Goal: Task Accomplishment & Management: Manage account settings

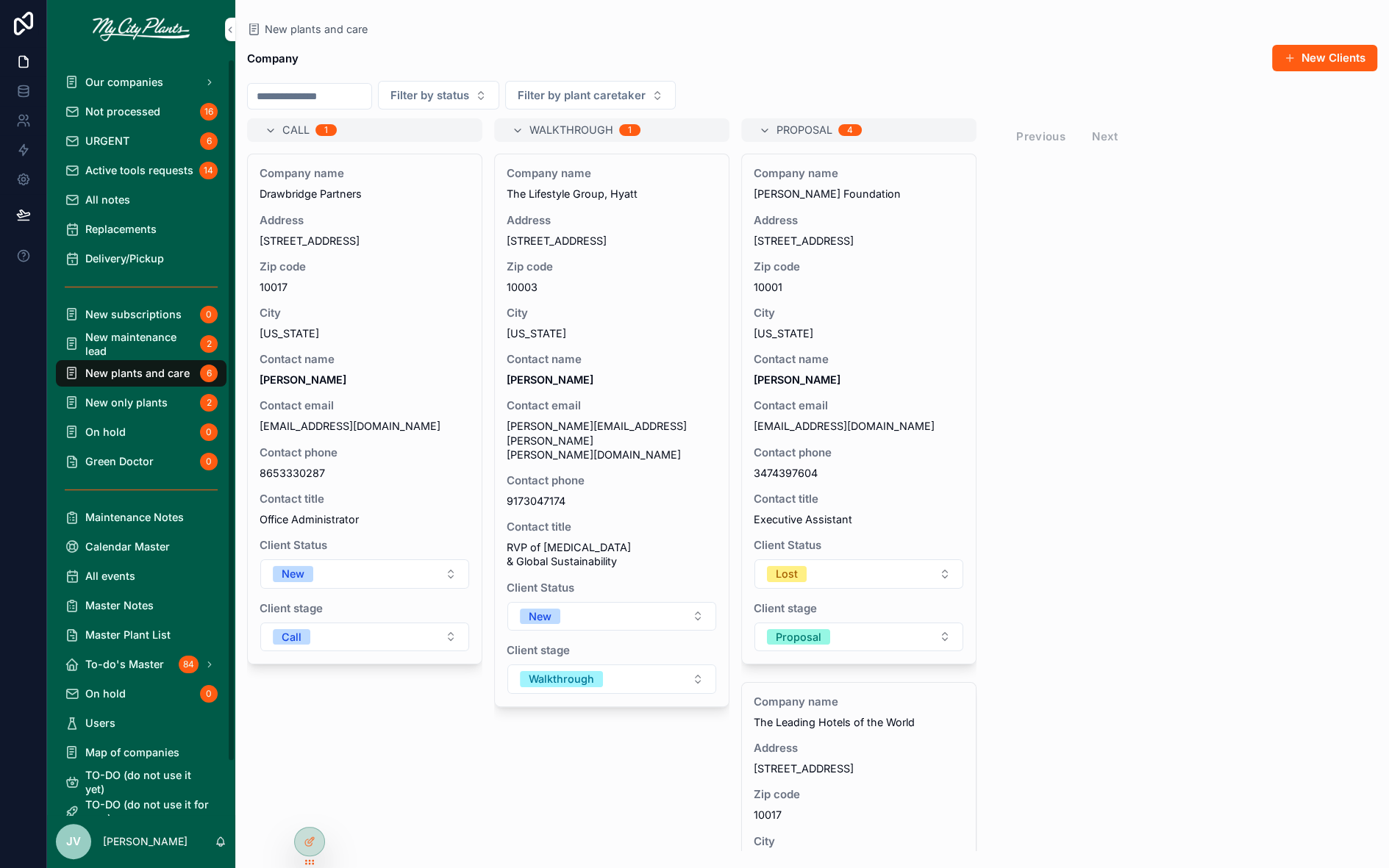
click at [138, 339] on span "New maintenance lead" at bounding box center [140, 344] width 109 height 28
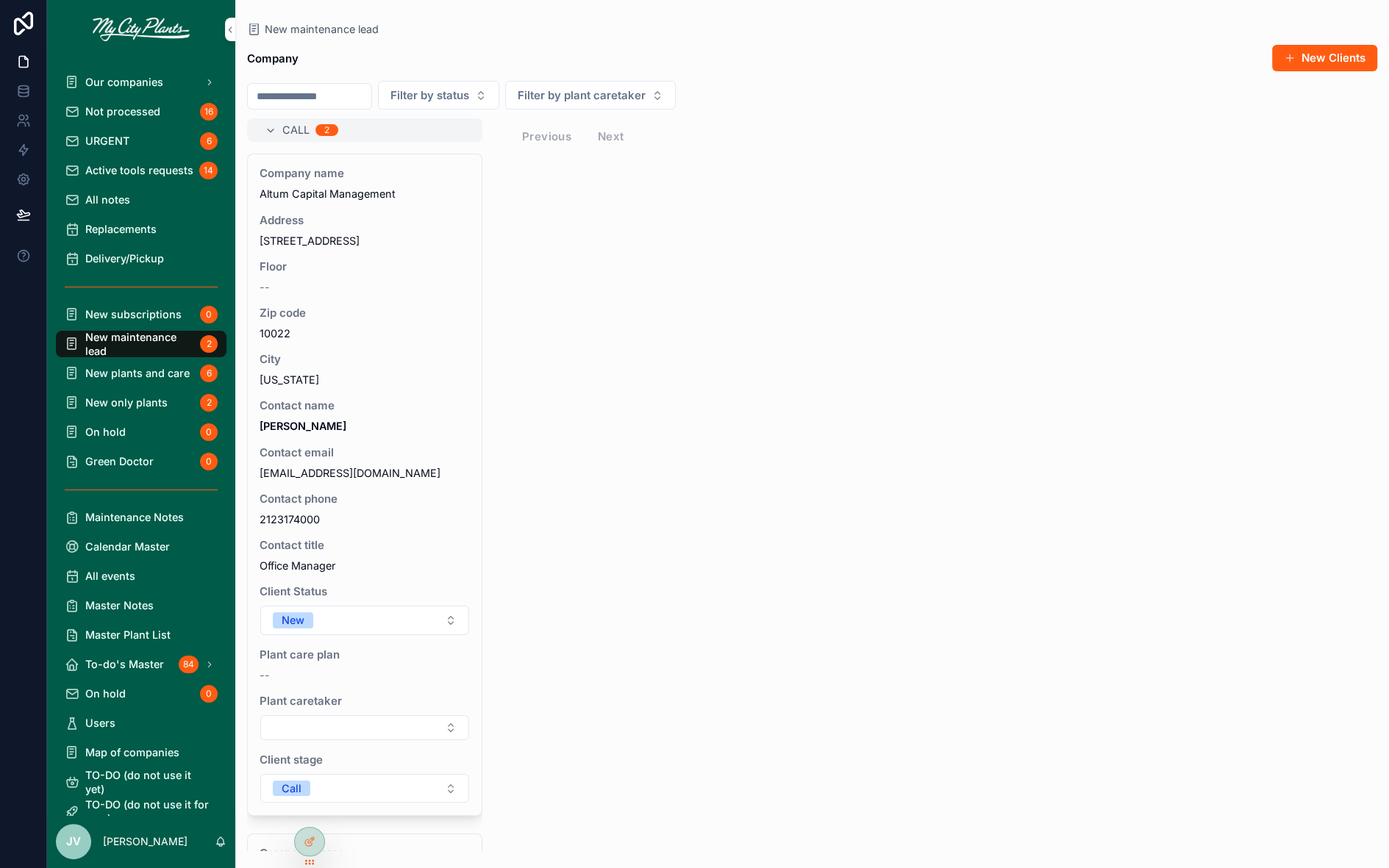
click at [449, 790] on button "Call" at bounding box center [365, 789] width 209 height 29
click at [329, 704] on span "Proposal" at bounding box center [300, 704] width 63 height 16
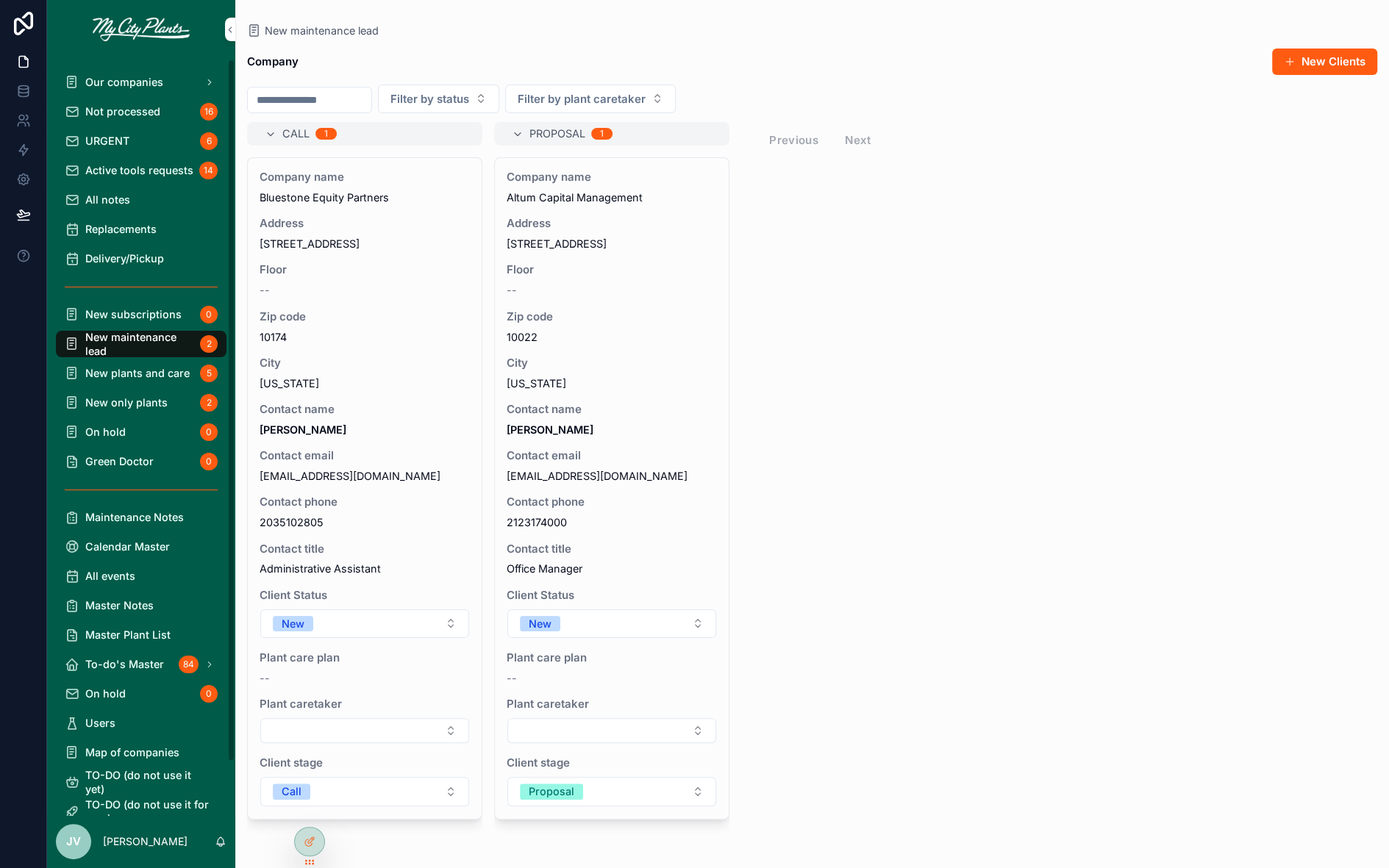
click at [117, 107] on span "Not processed" at bounding box center [123, 111] width 75 height 14
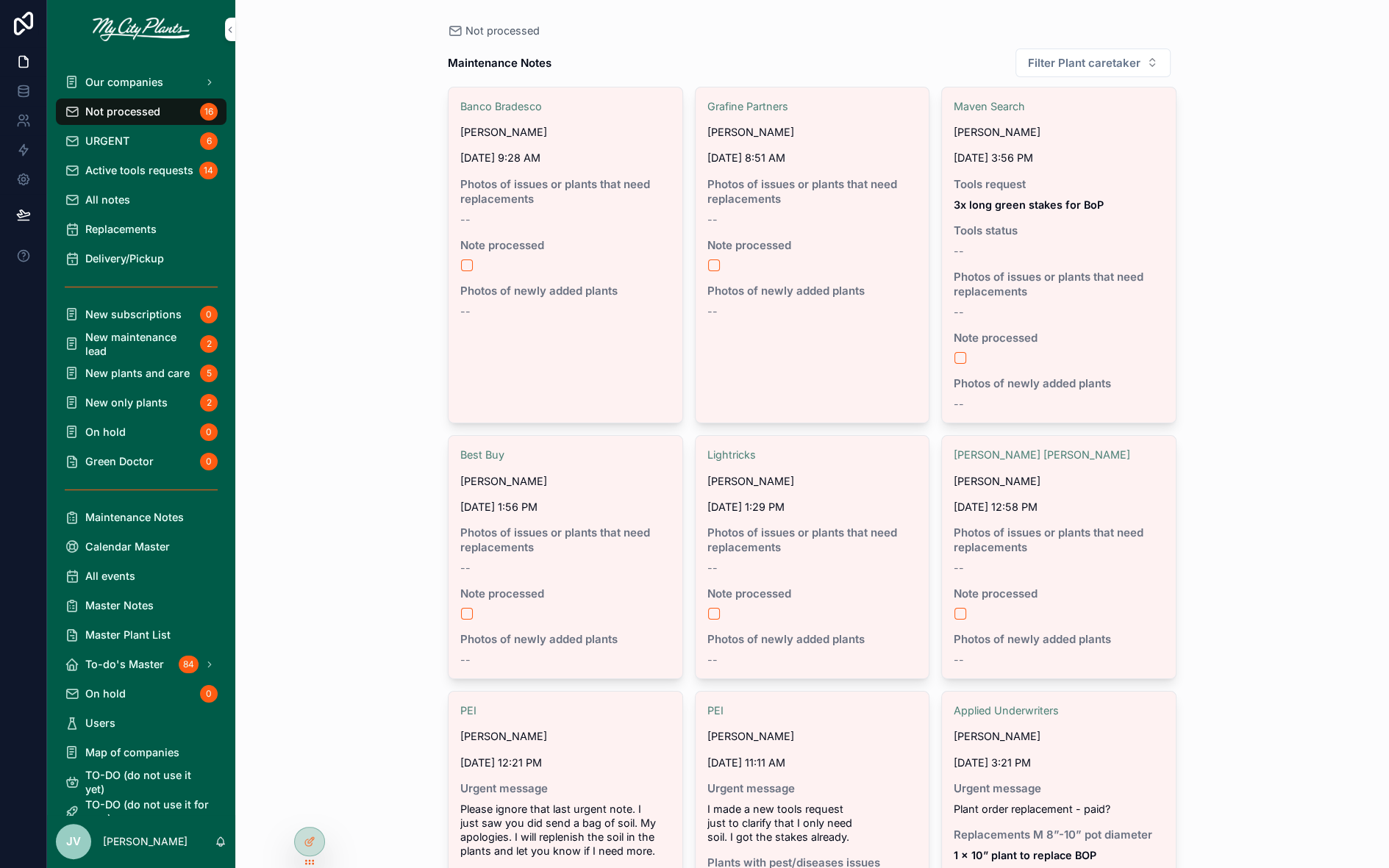
click at [1152, 68] on button "Filter Plant caretaker" at bounding box center [1093, 63] width 155 height 28
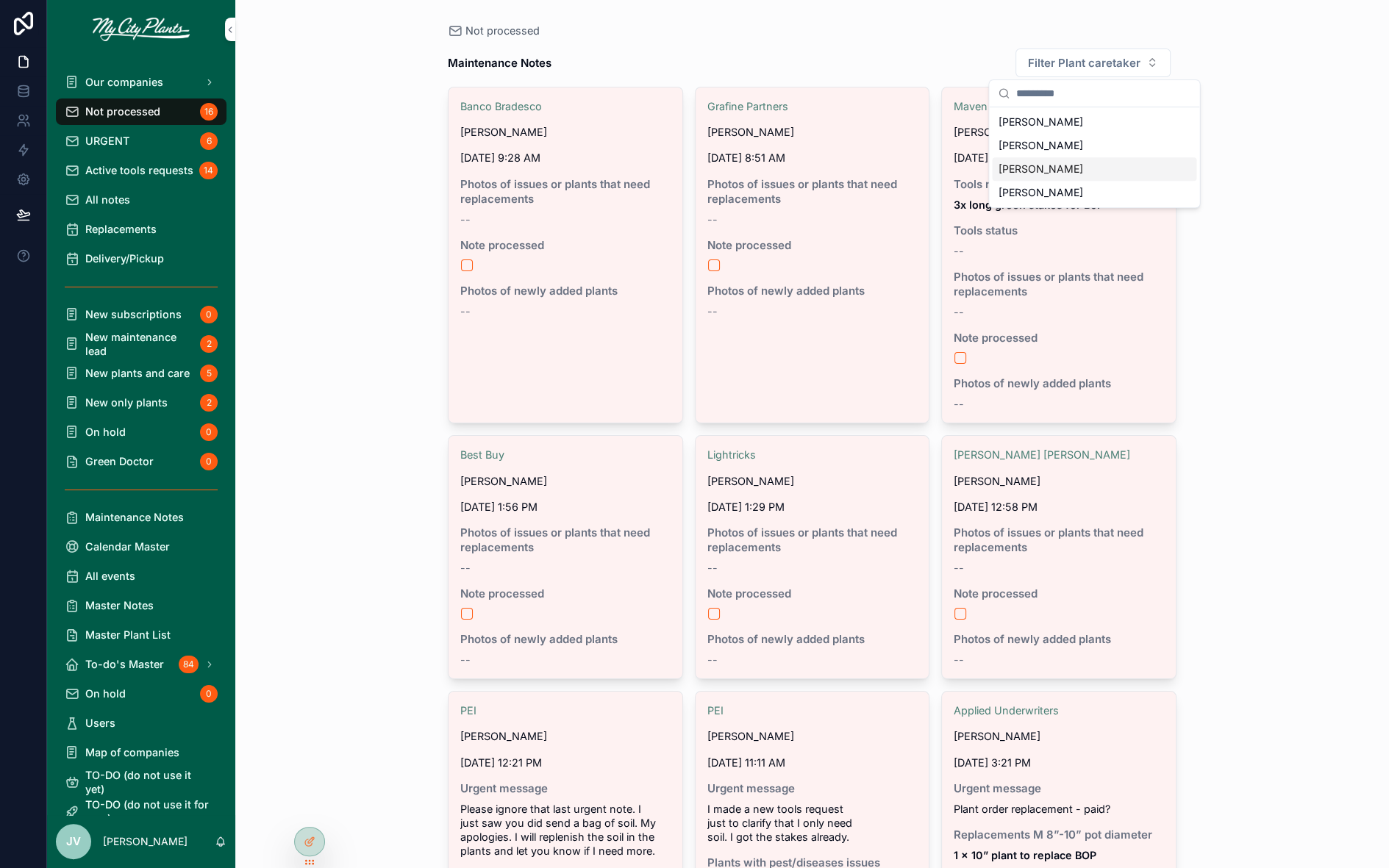
click at [1033, 171] on span "[PERSON_NAME]" at bounding box center [1039, 169] width 85 height 15
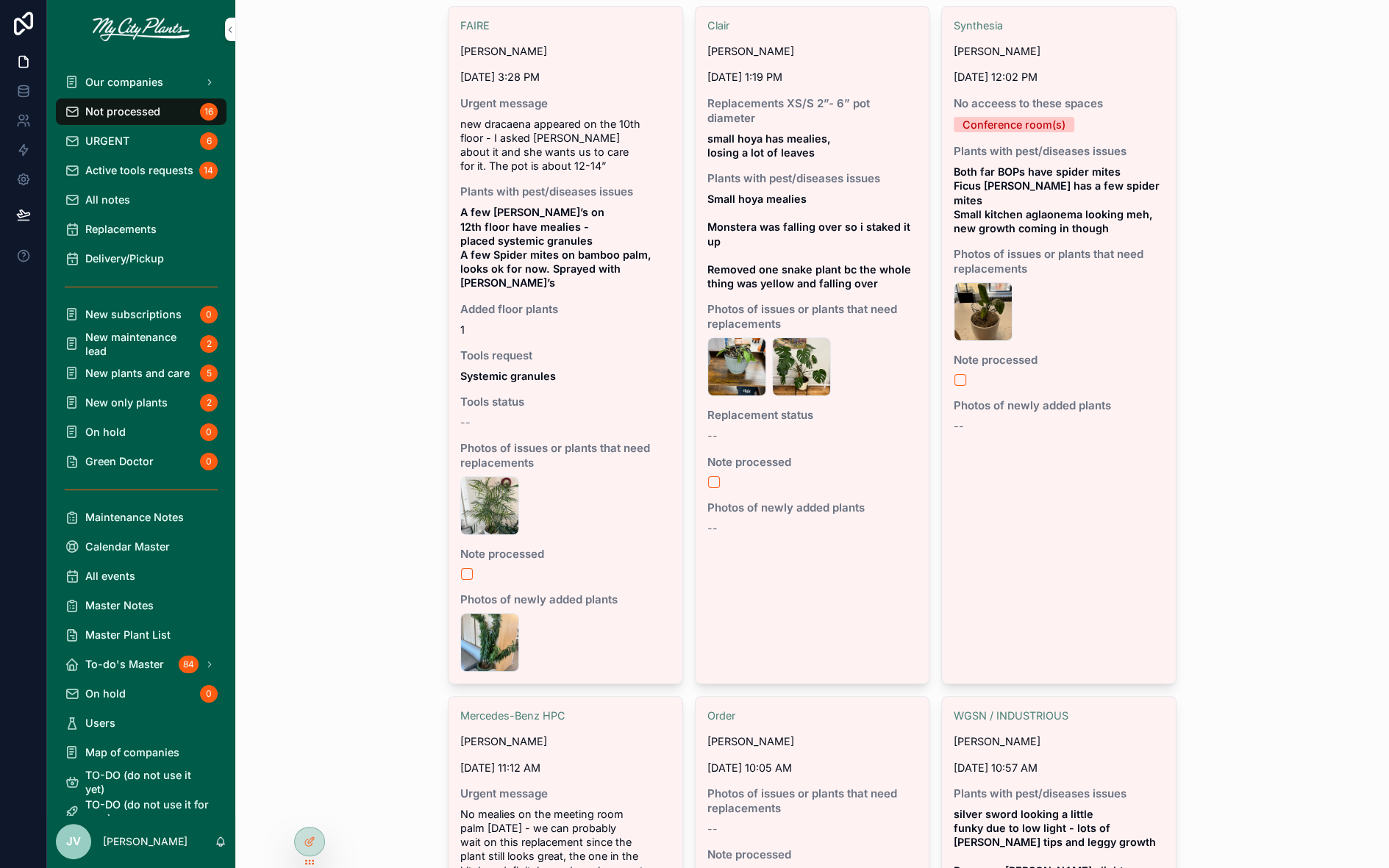
scroll to position [80, 0]
click at [988, 284] on div "IMG_9126 .jpeg" at bounding box center [983, 313] width 59 height 59
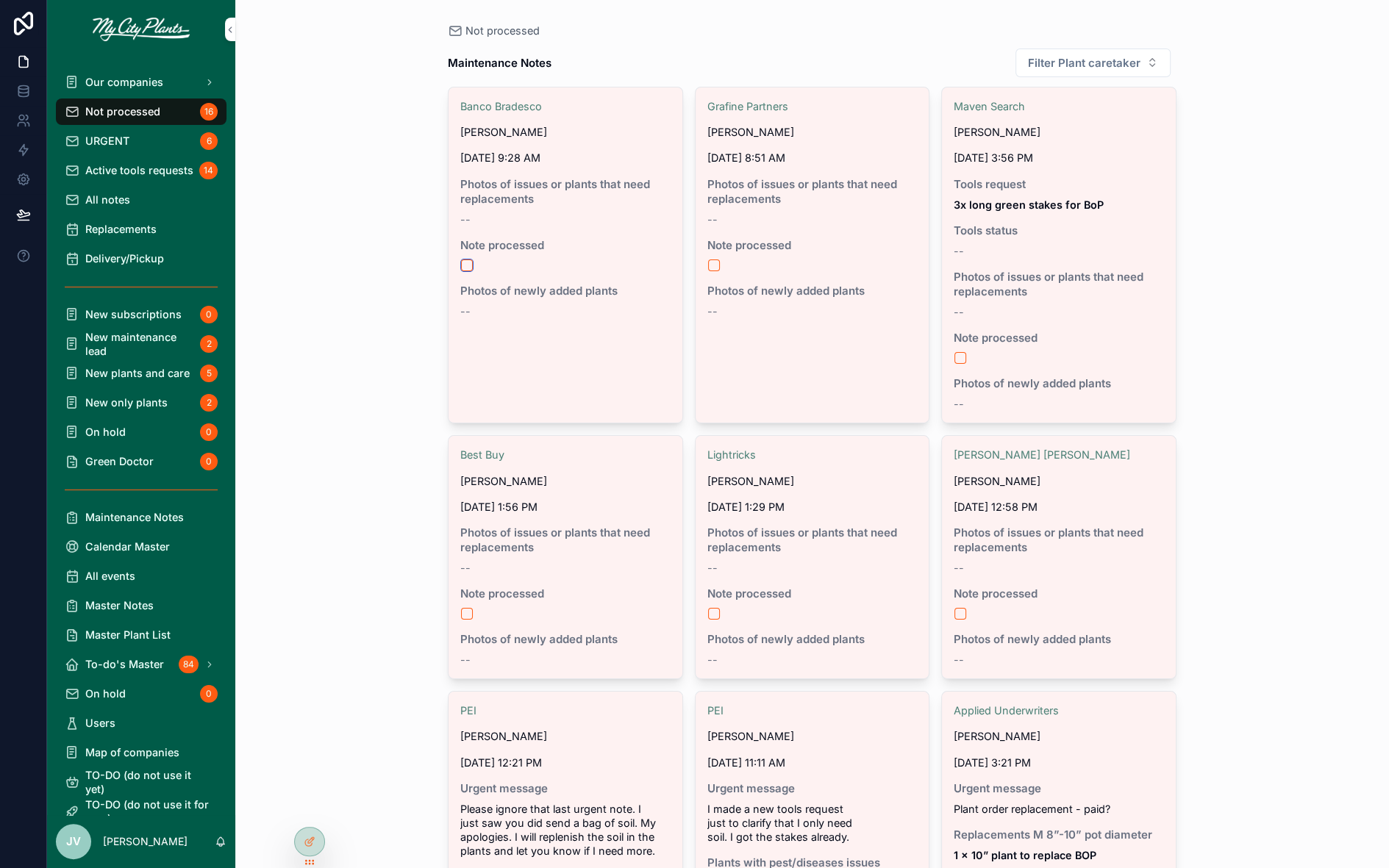
click at [466, 260] on button "scrollable content" at bounding box center [467, 266] width 12 height 12
click at [715, 264] on button "scrollable content" at bounding box center [714, 266] width 12 height 12
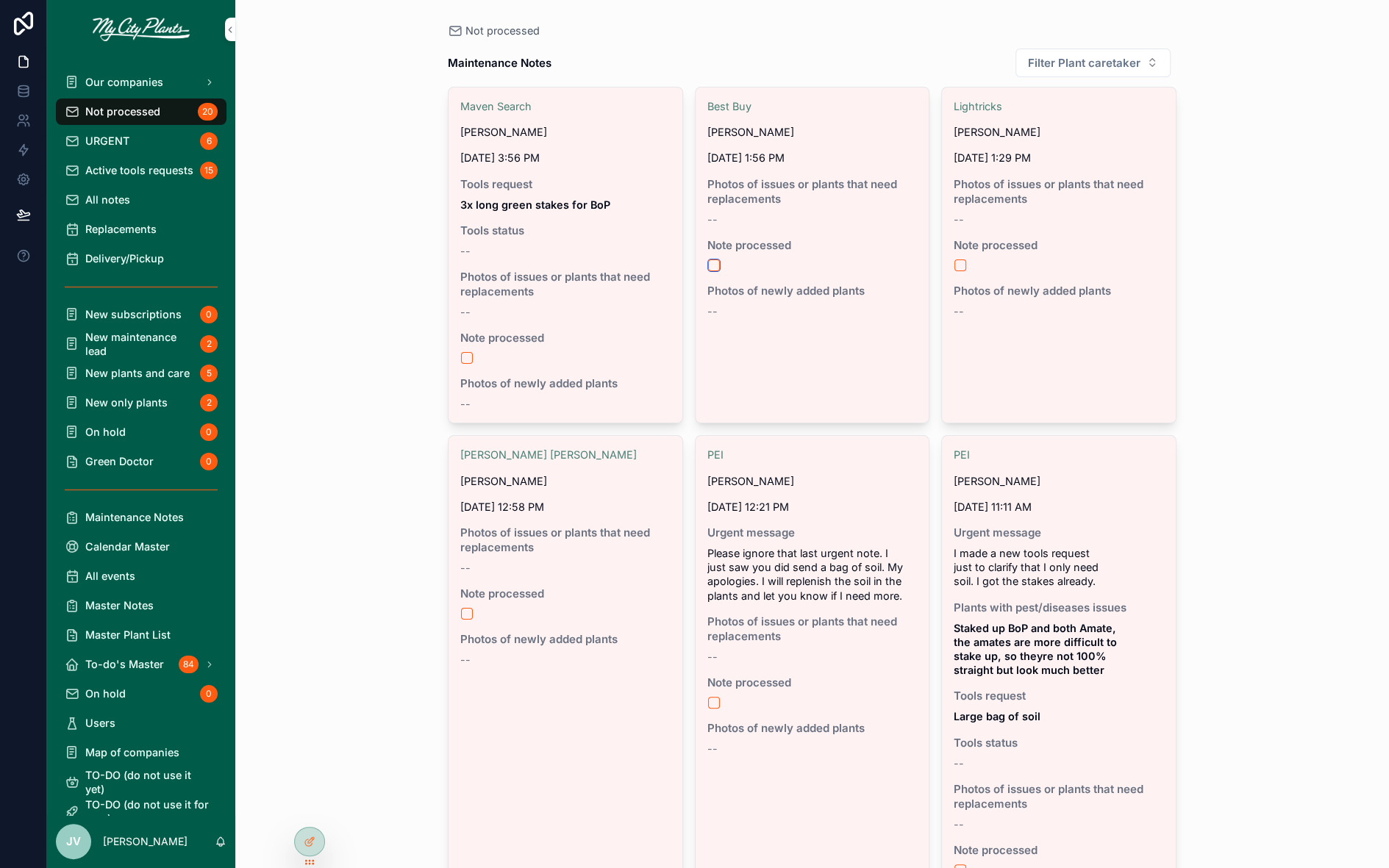
click at [713, 263] on button "scrollable content" at bounding box center [714, 266] width 12 height 12
click at [961, 264] on button "scrollable content" at bounding box center [961, 266] width 12 height 12
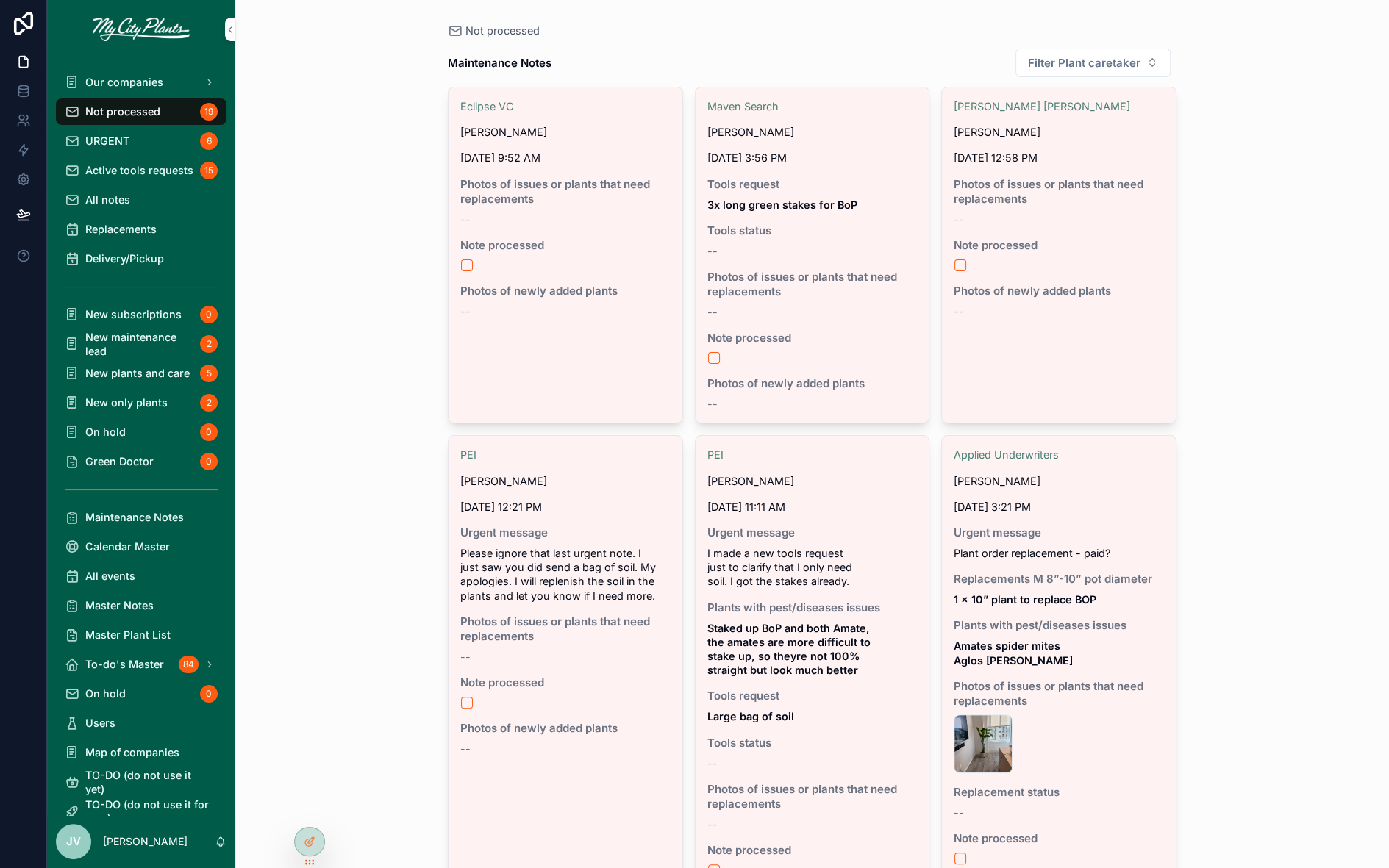
click at [0, 0] on icon at bounding box center [0, 0] width 0 height 0
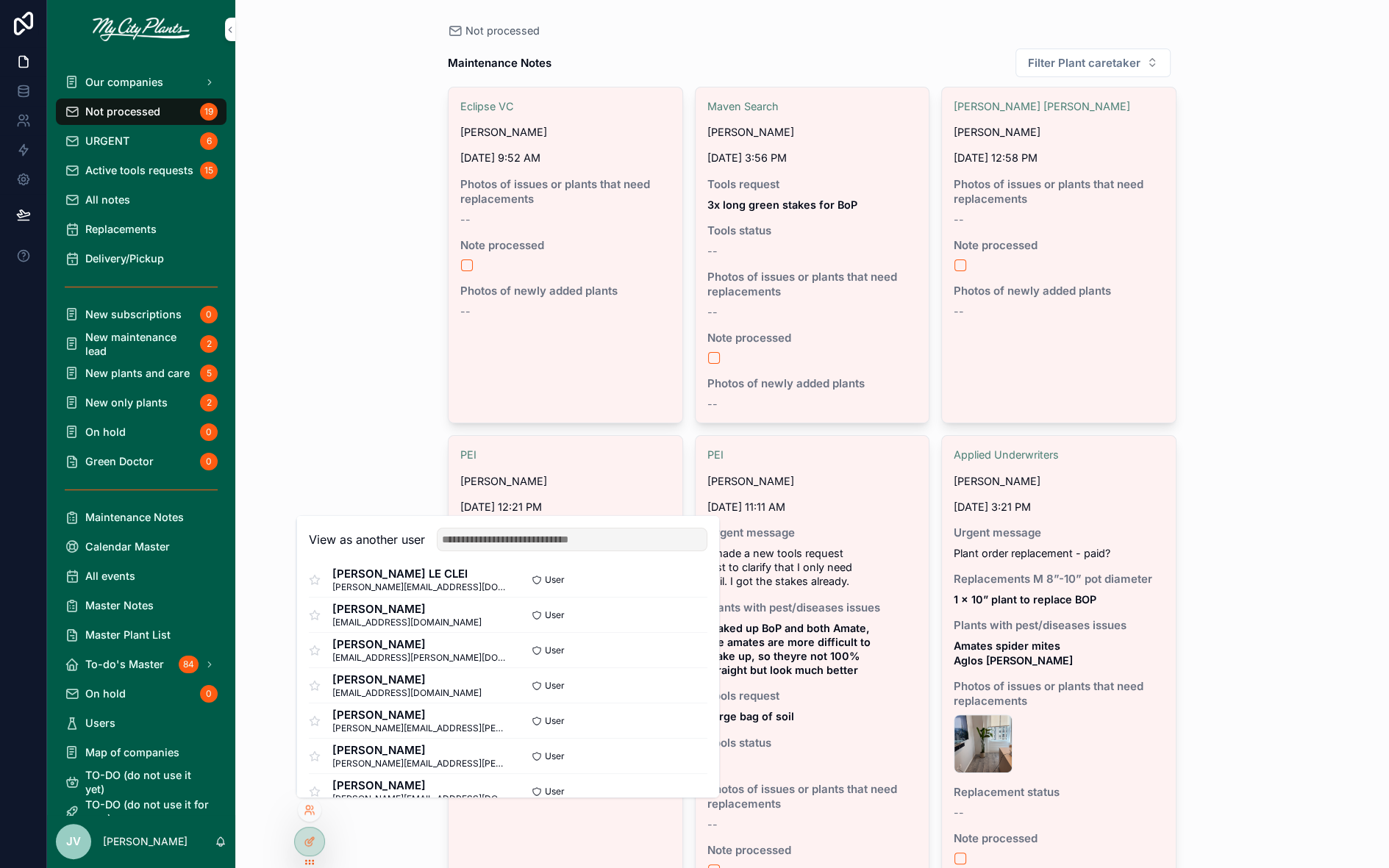
scroll to position [510, 0]
click at [464, 545] on input "text" at bounding box center [572, 539] width 271 height 23
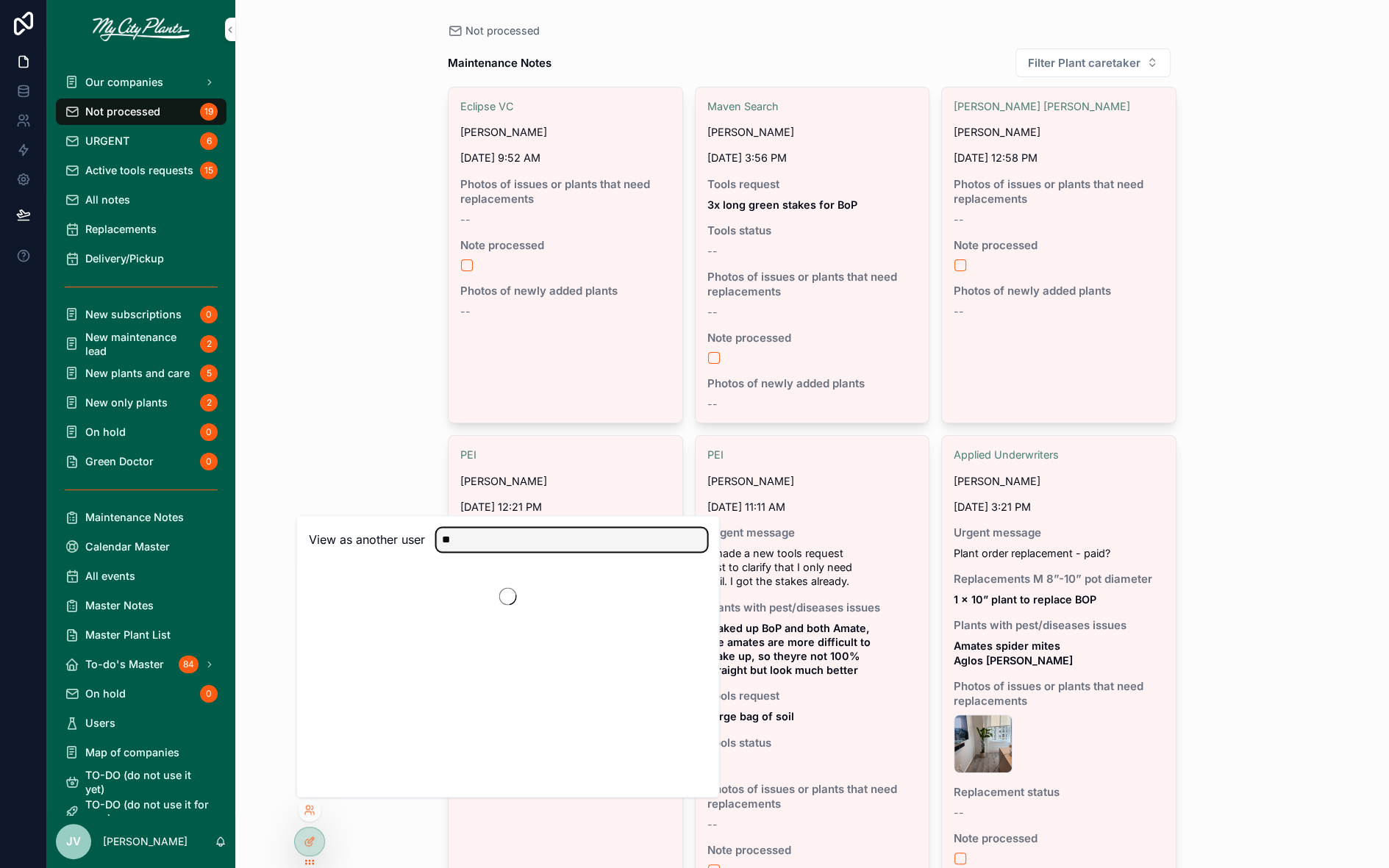
scroll to position [0, 0]
type input "***"
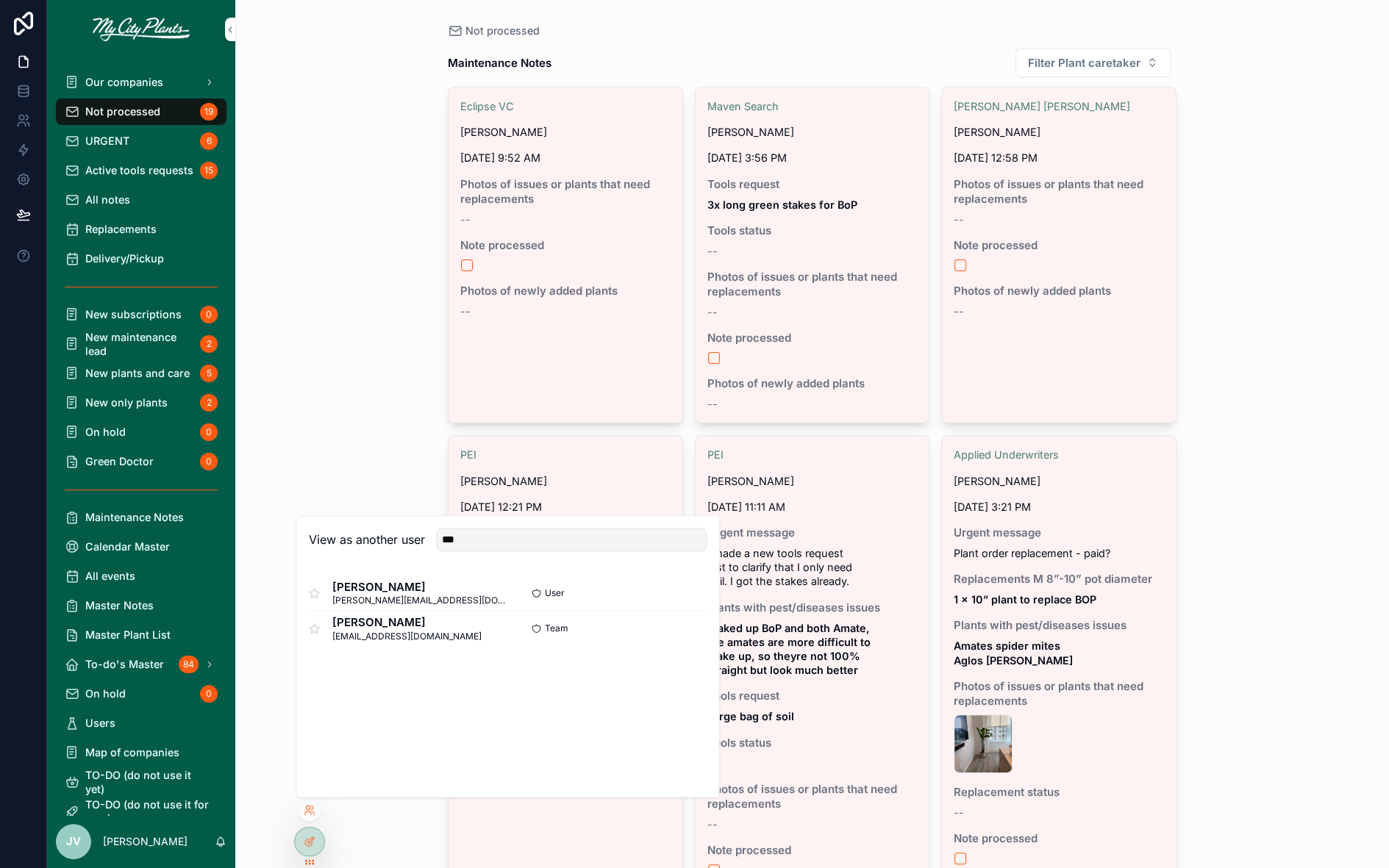
click at [0, 0] on button "Select" at bounding box center [0, 0] width 0 height 0
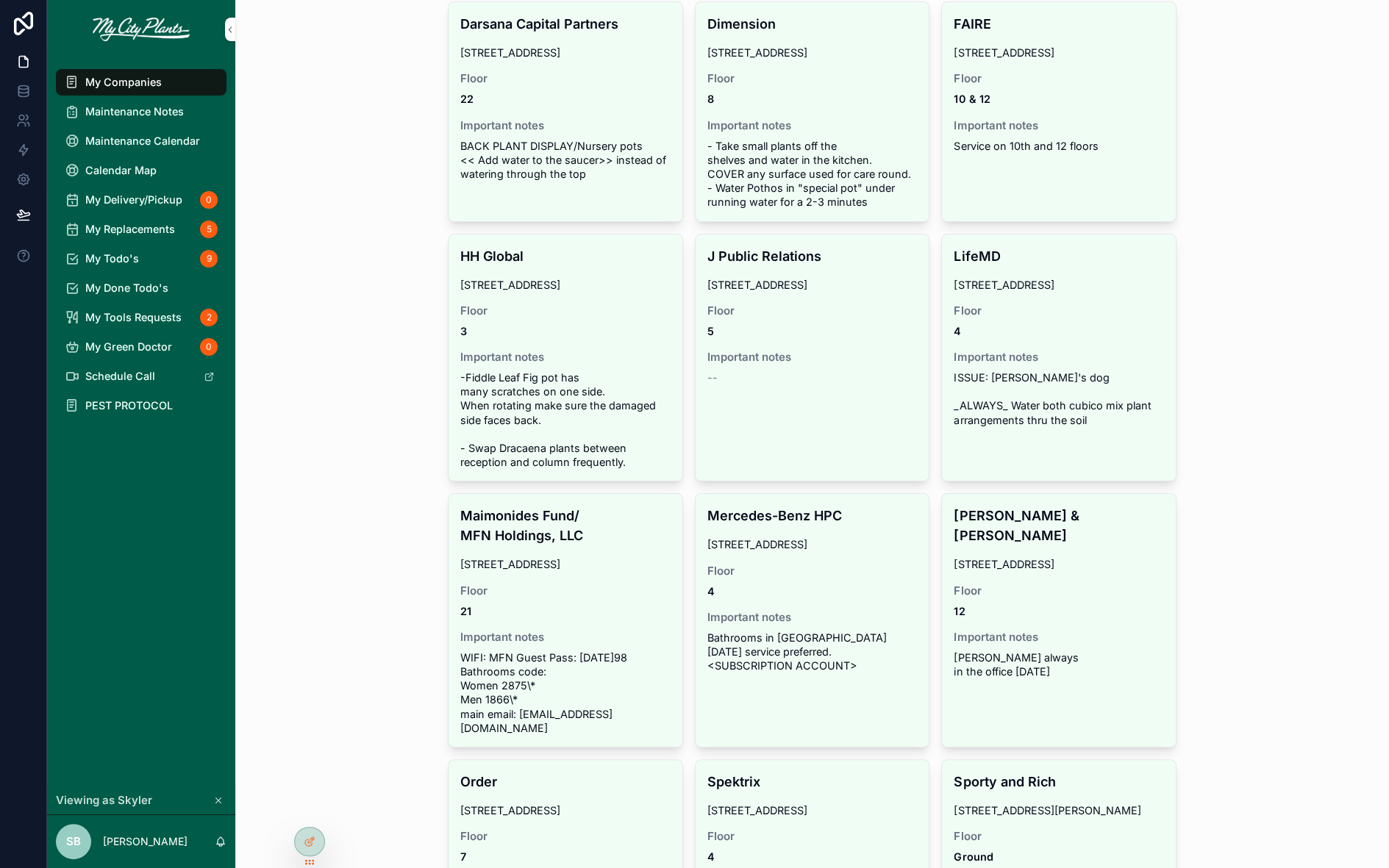
scroll to position [609, 0]
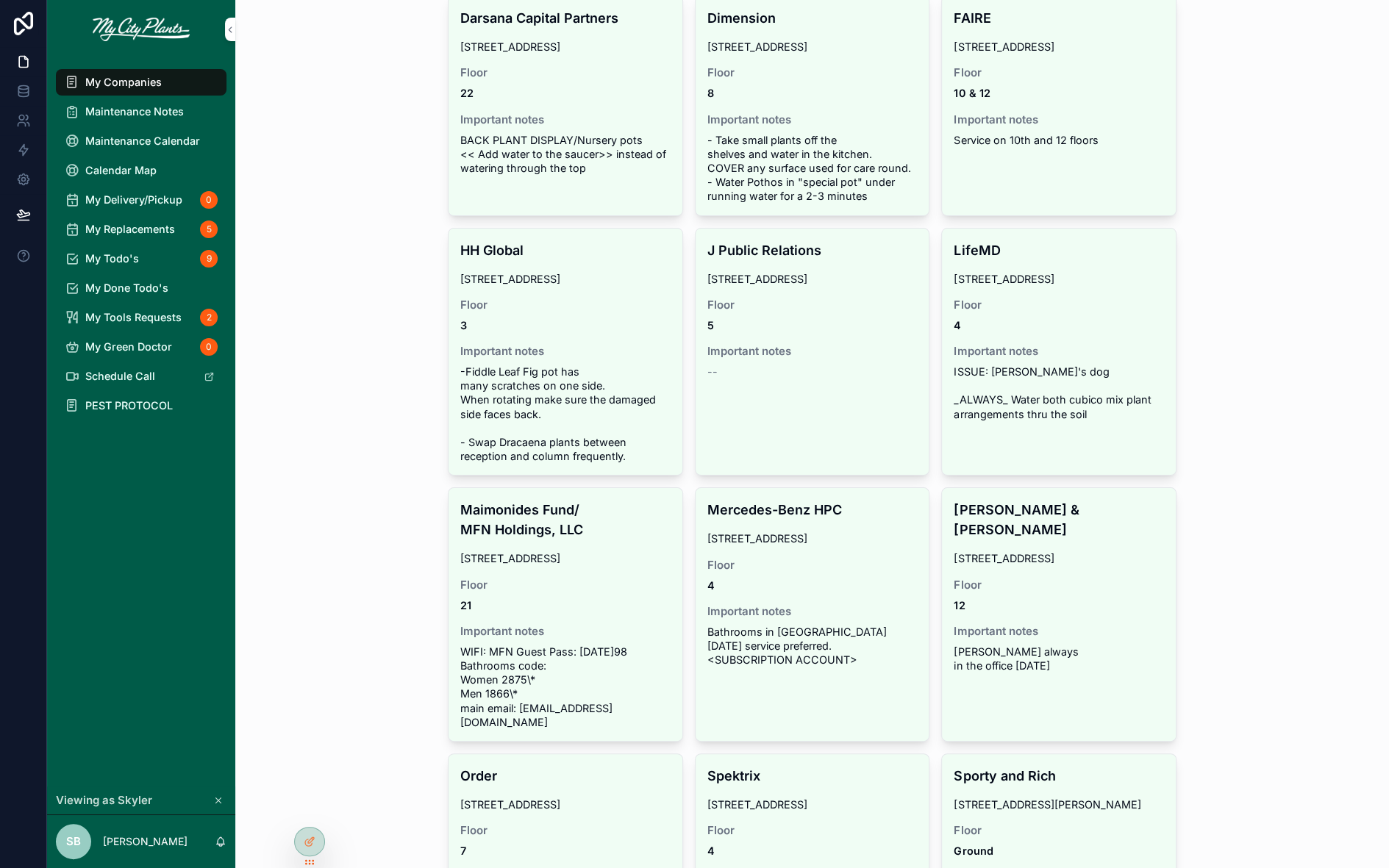
click at [878, 534] on span "27 W 24th St, Unit 401" at bounding box center [812, 538] width 210 height 14
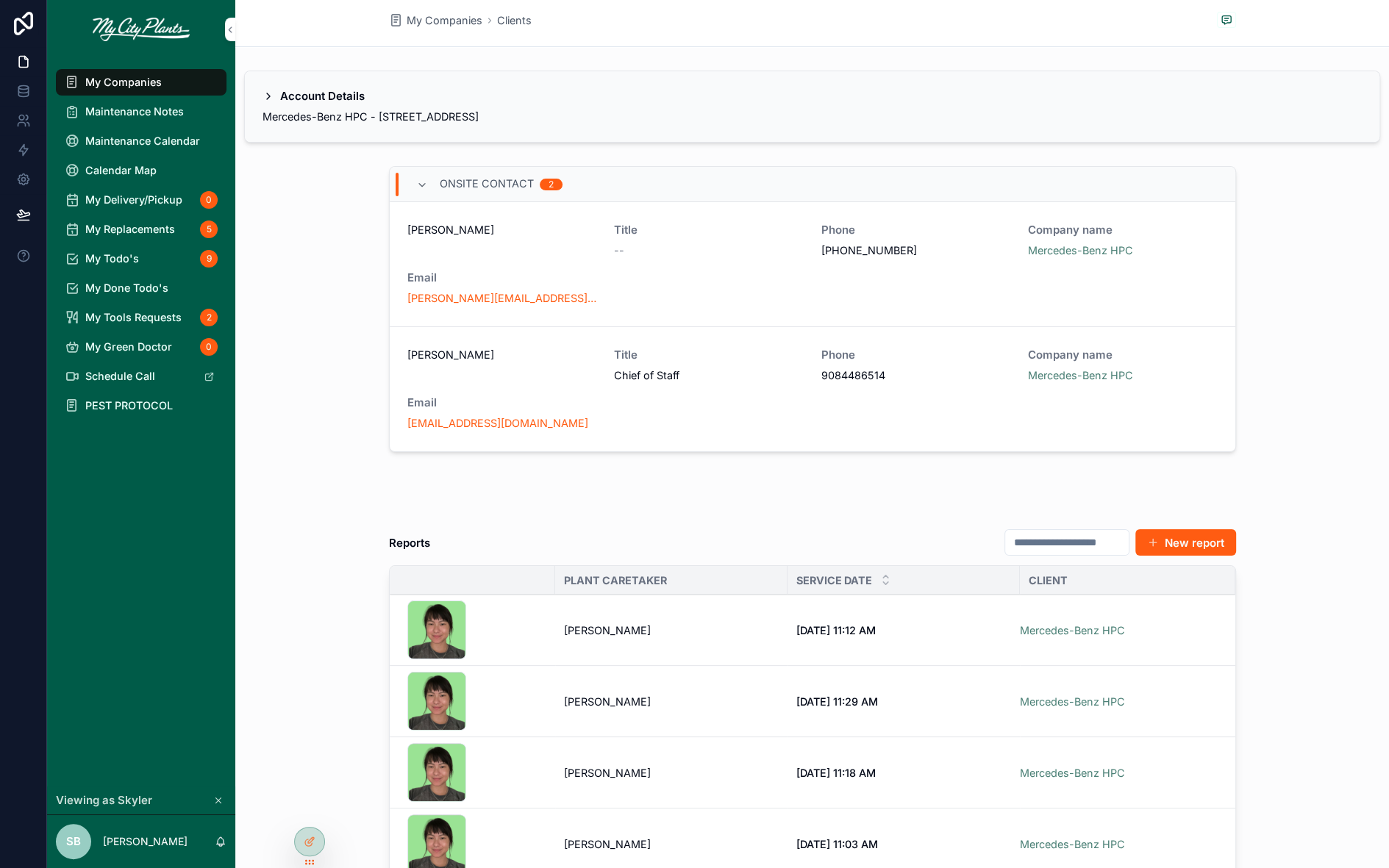
click at [275, 95] on div "Account Details" at bounding box center [313, 96] width 102 height 15
click at [645, 110] on div "Mercedes-Benz HPC - 27 W 24th St, Unit 401 - Floor: 4" at bounding box center [811, 117] width 1099 height 15
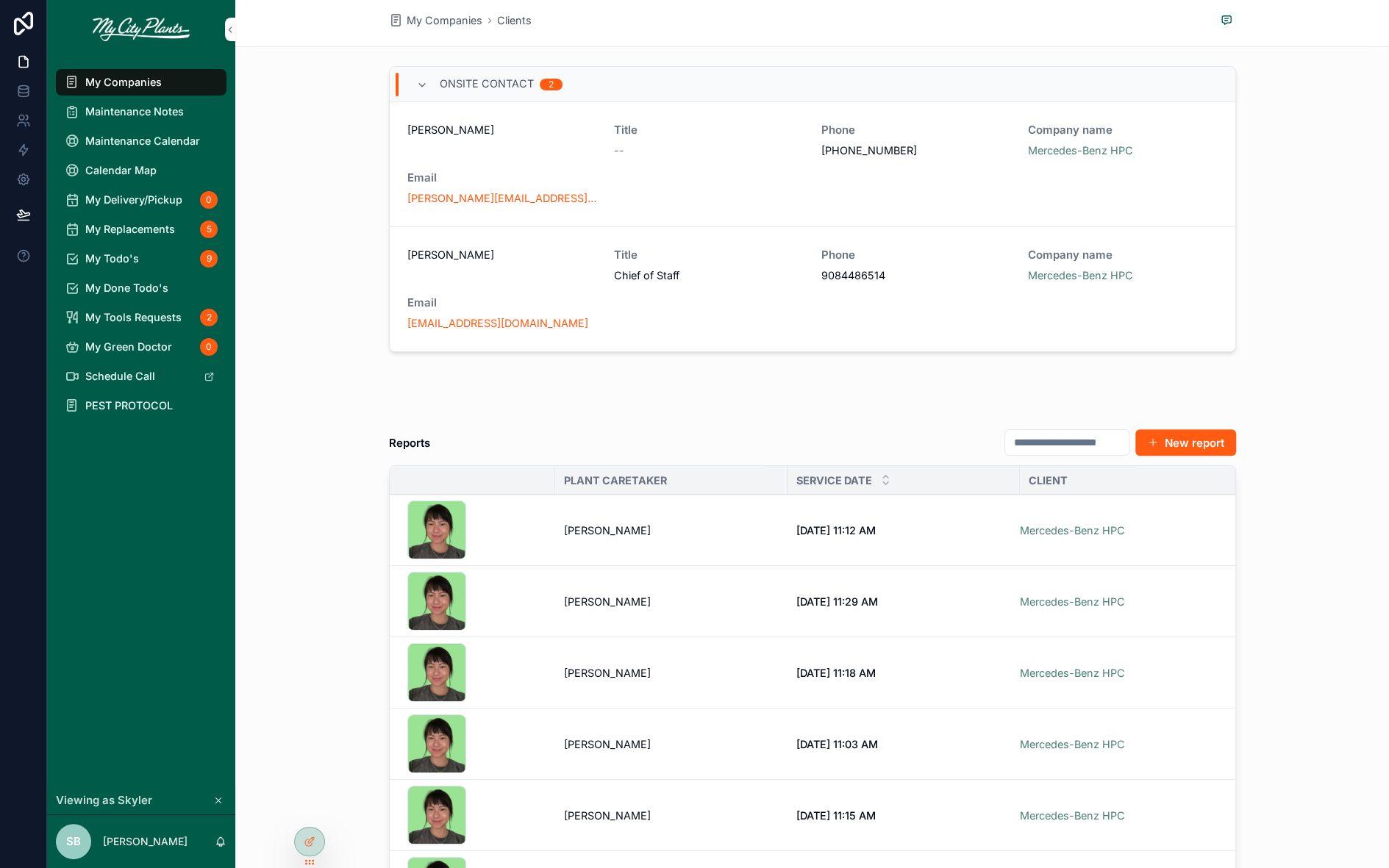
scroll to position [422, 0]
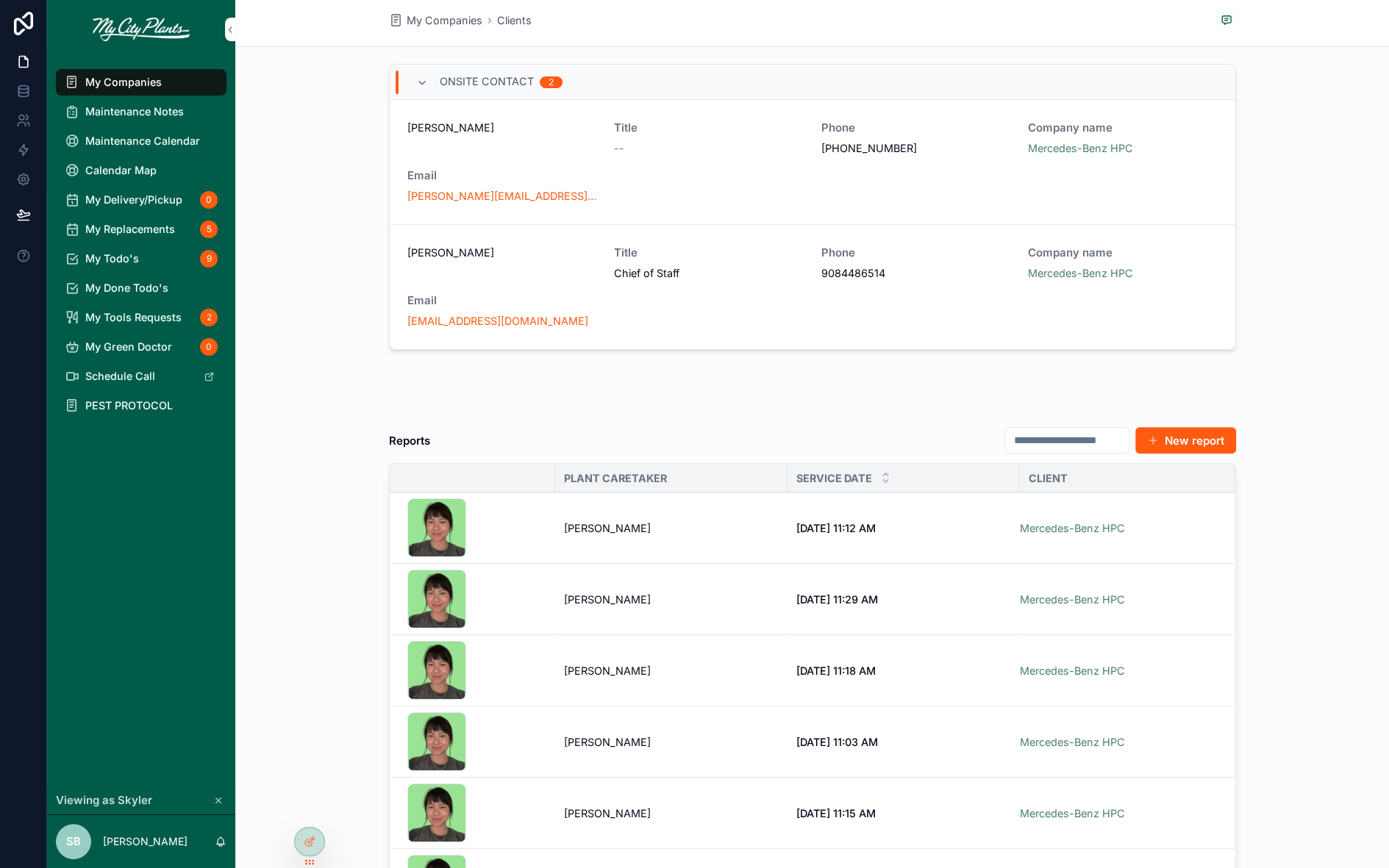
click at [523, 536] on div "sk1 .jpg" at bounding box center [476, 528] width 139 height 59
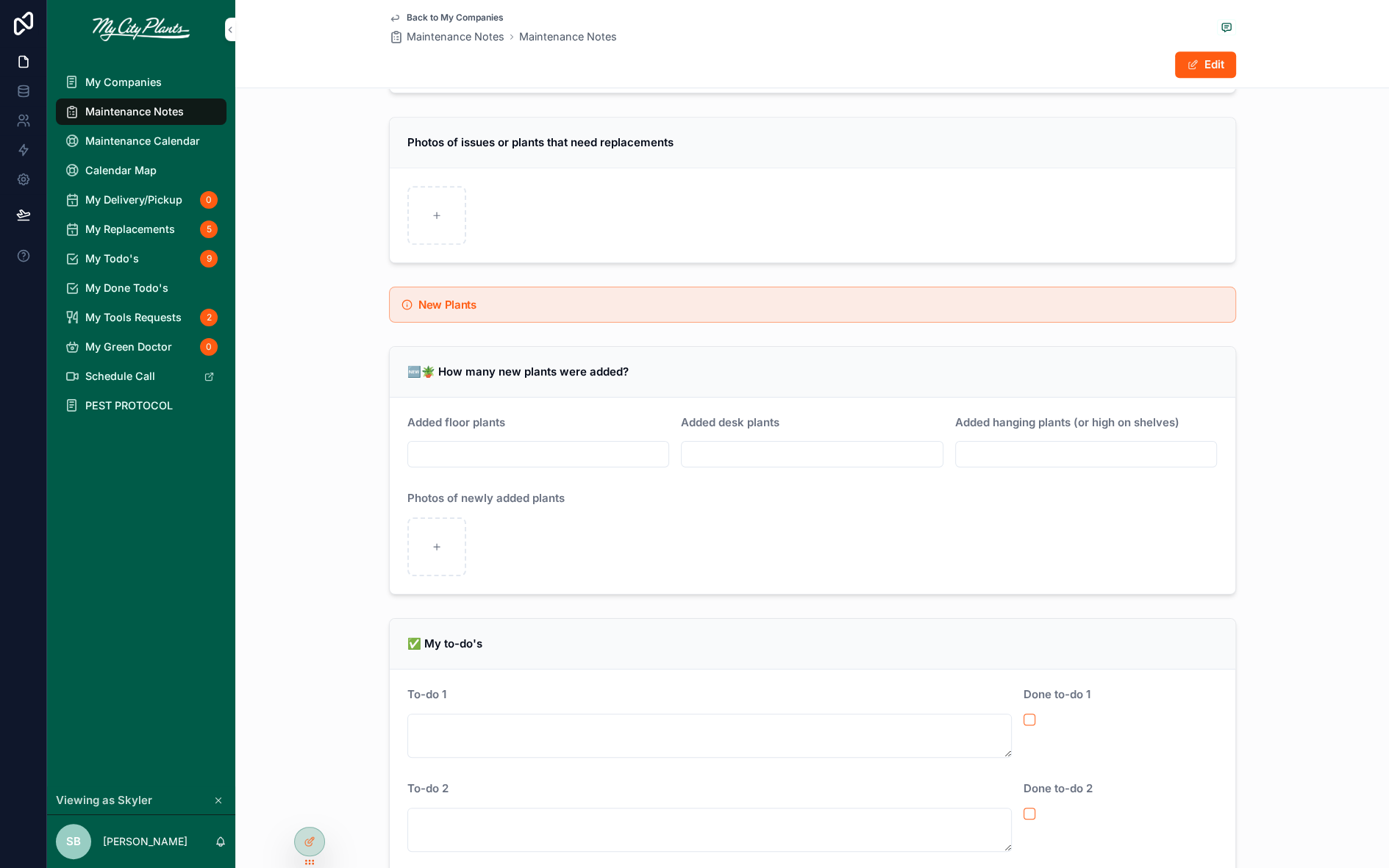
scroll to position [1255, 0]
click at [112, 255] on span "My Todo's" at bounding box center [112, 258] width 54 height 14
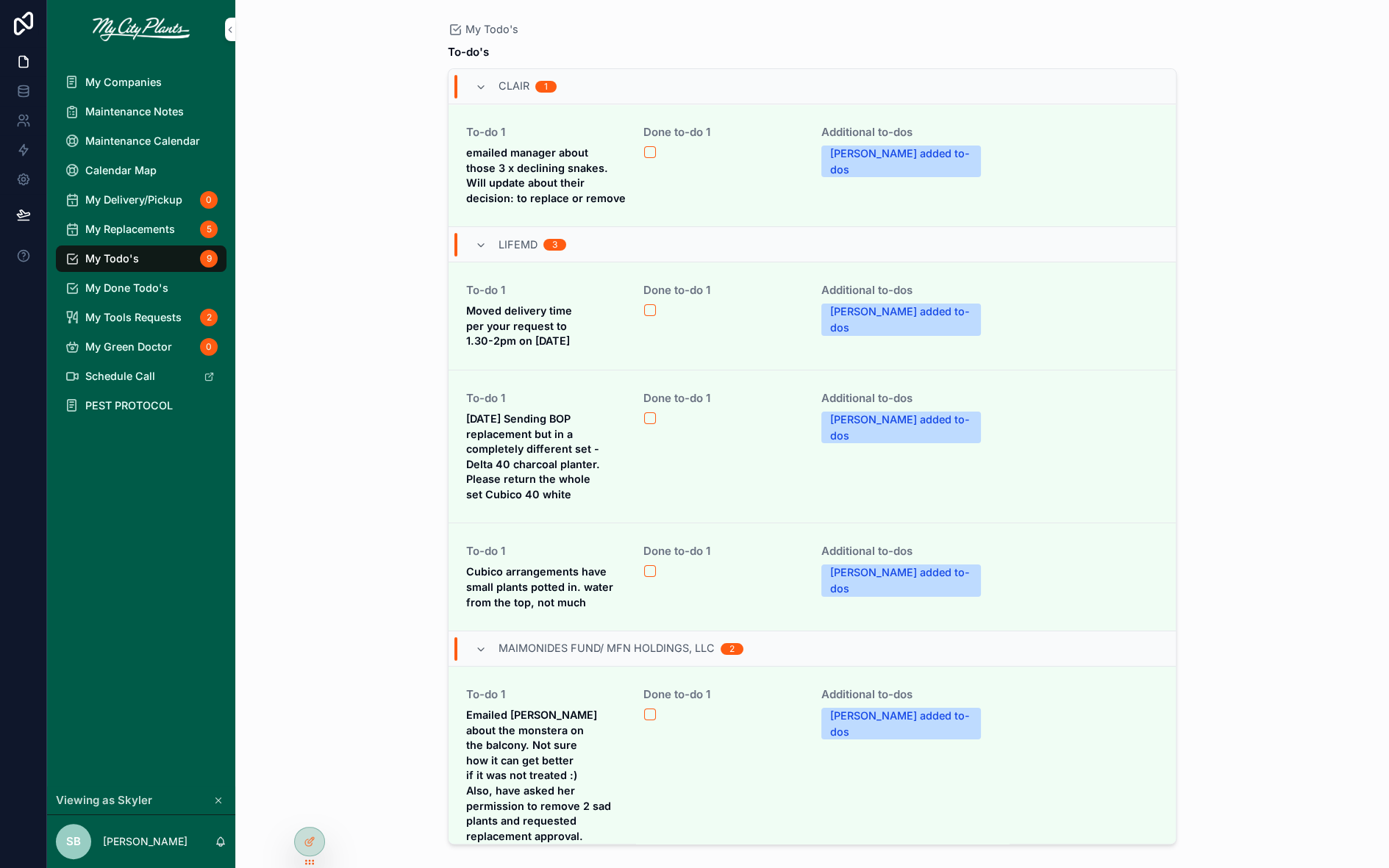
click at [111, 284] on span "My Done Todo's" at bounding box center [127, 288] width 83 height 14
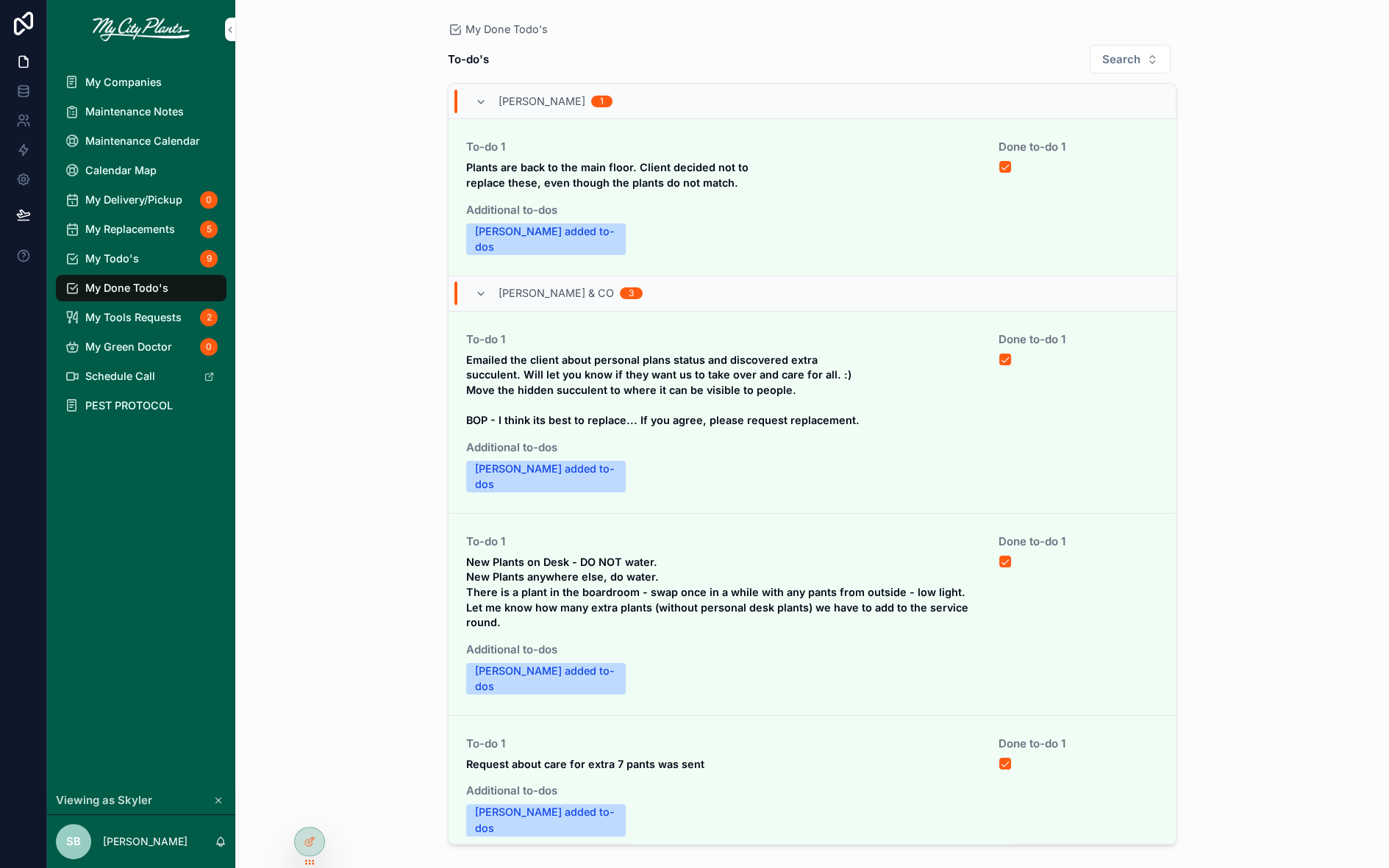
click at [121, 79] on span "My Companies" at bounding box center [123, 82] width 76 height 14
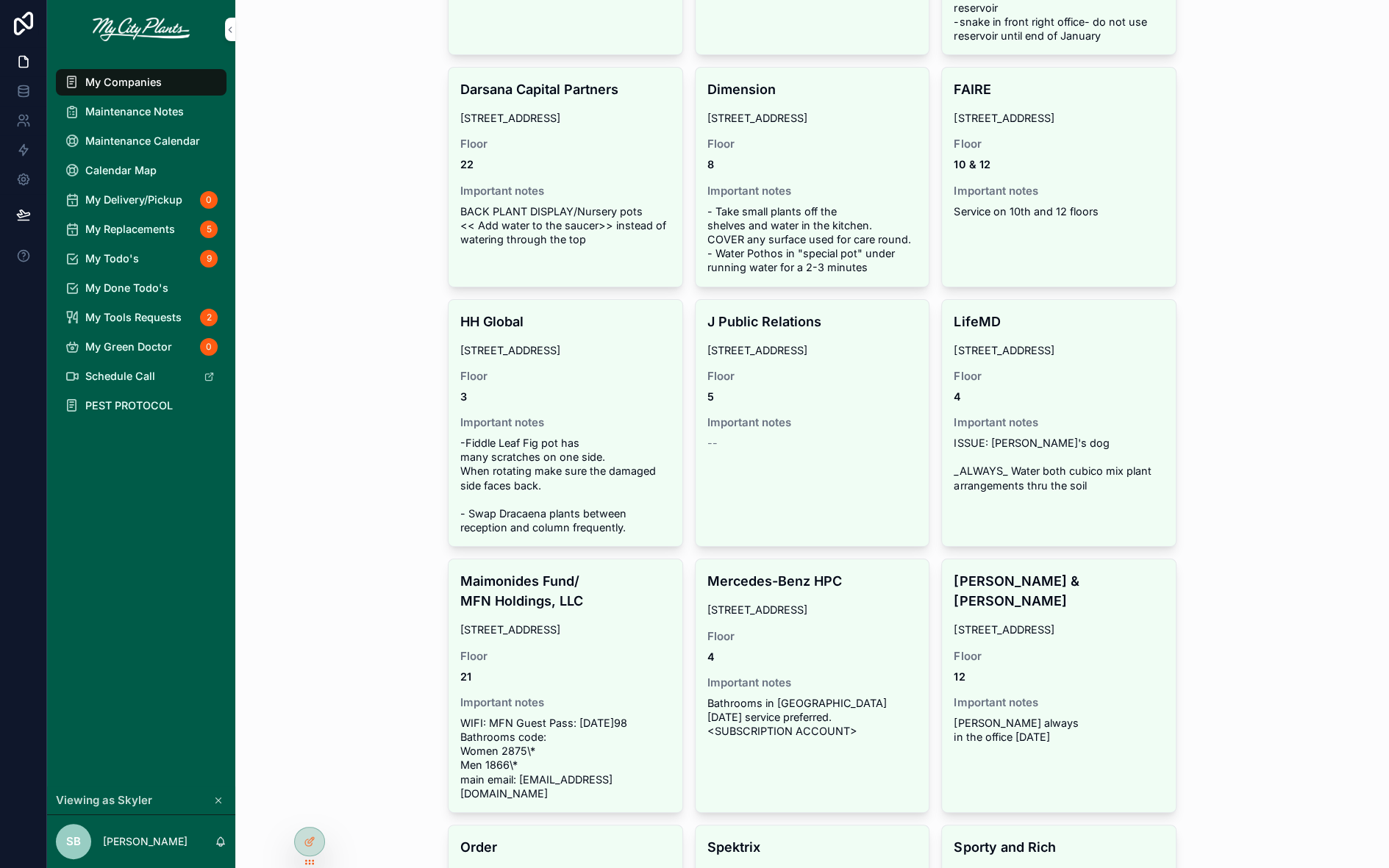
scroll to position [527, 0]
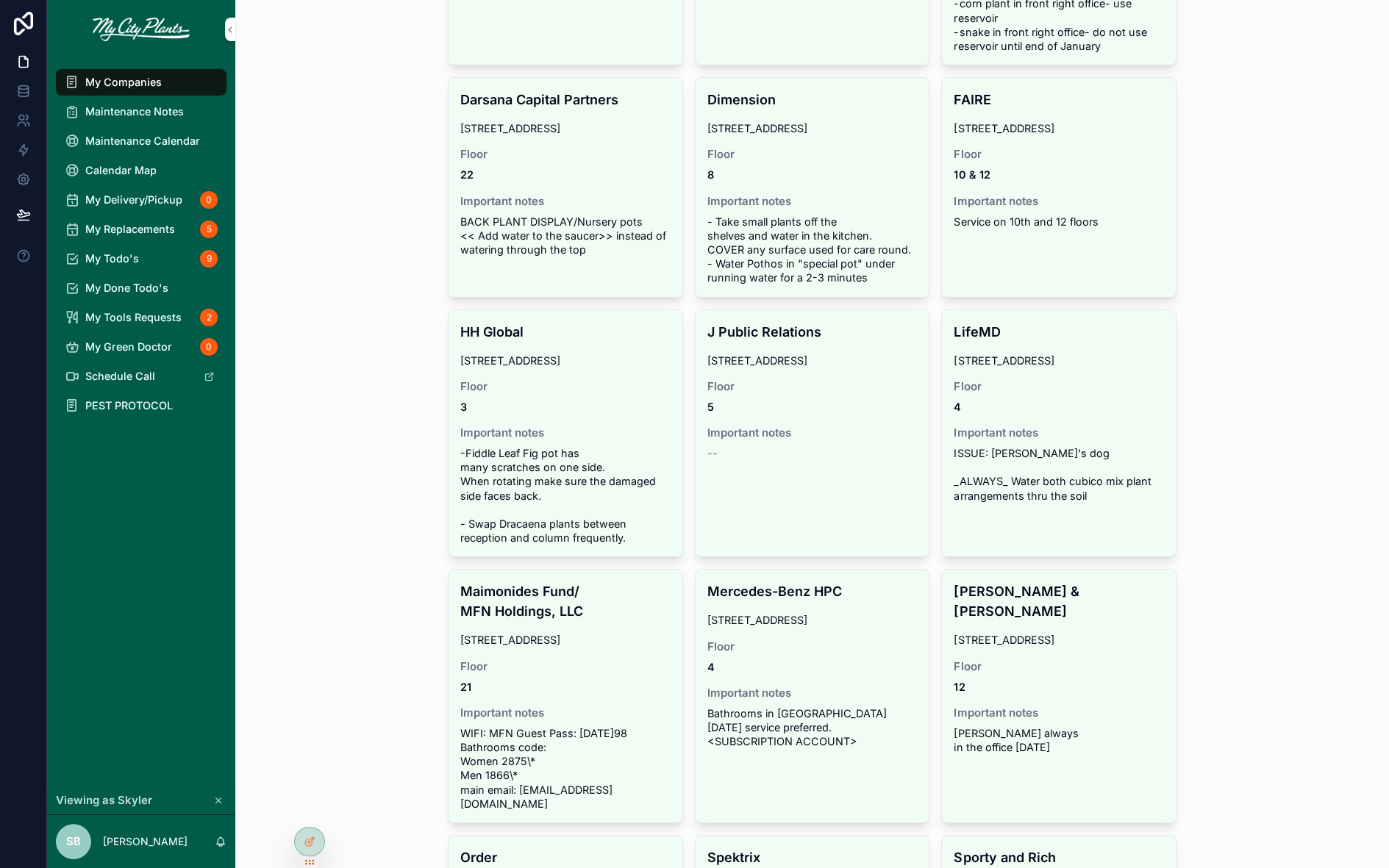
click at [828, 661] on span "4" at bounding box center [812, 667] width 210 height 14
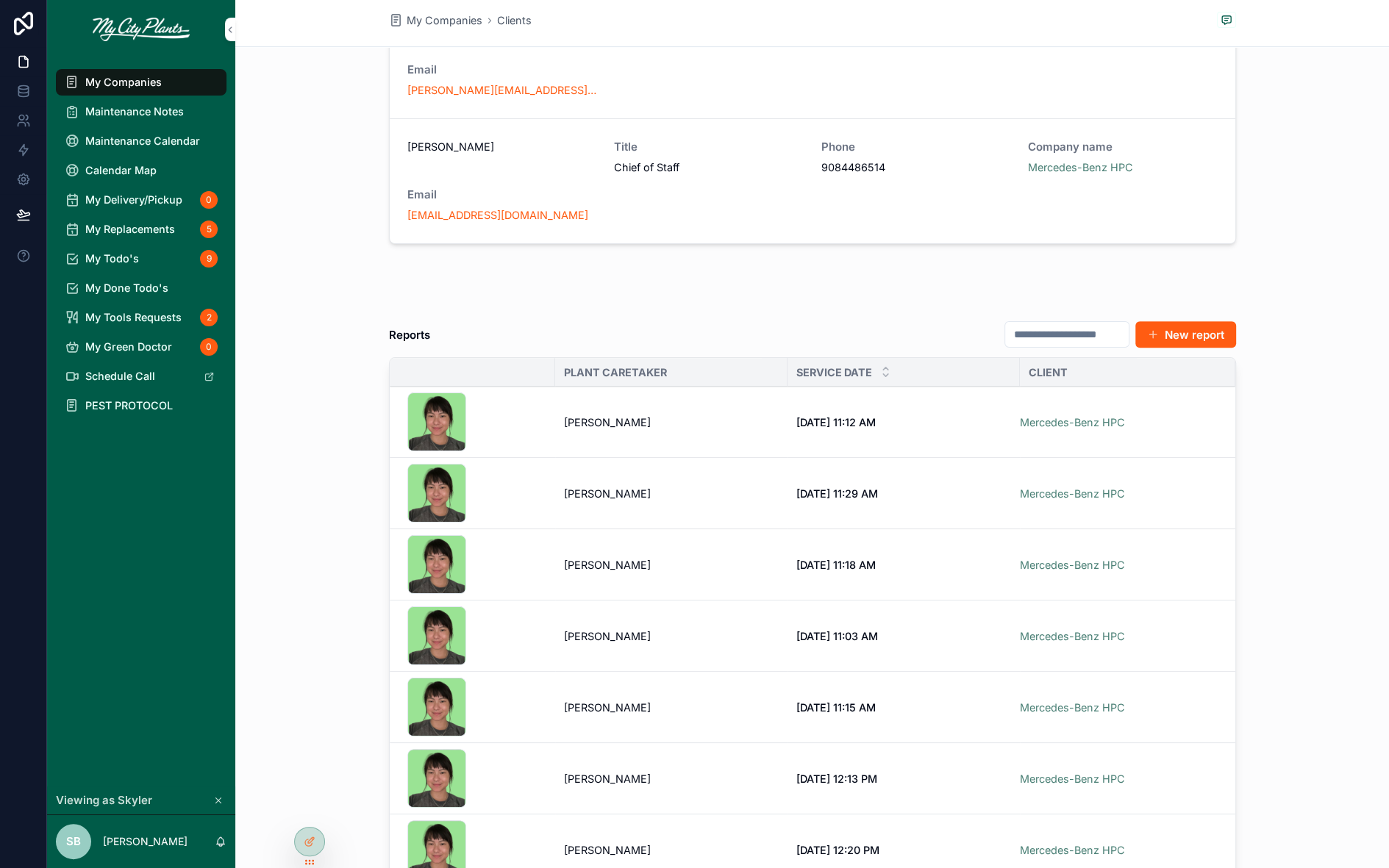
click at [542, 421] on div "sk1 .jpg" at bounding box center [476, 422] width 139 height 59
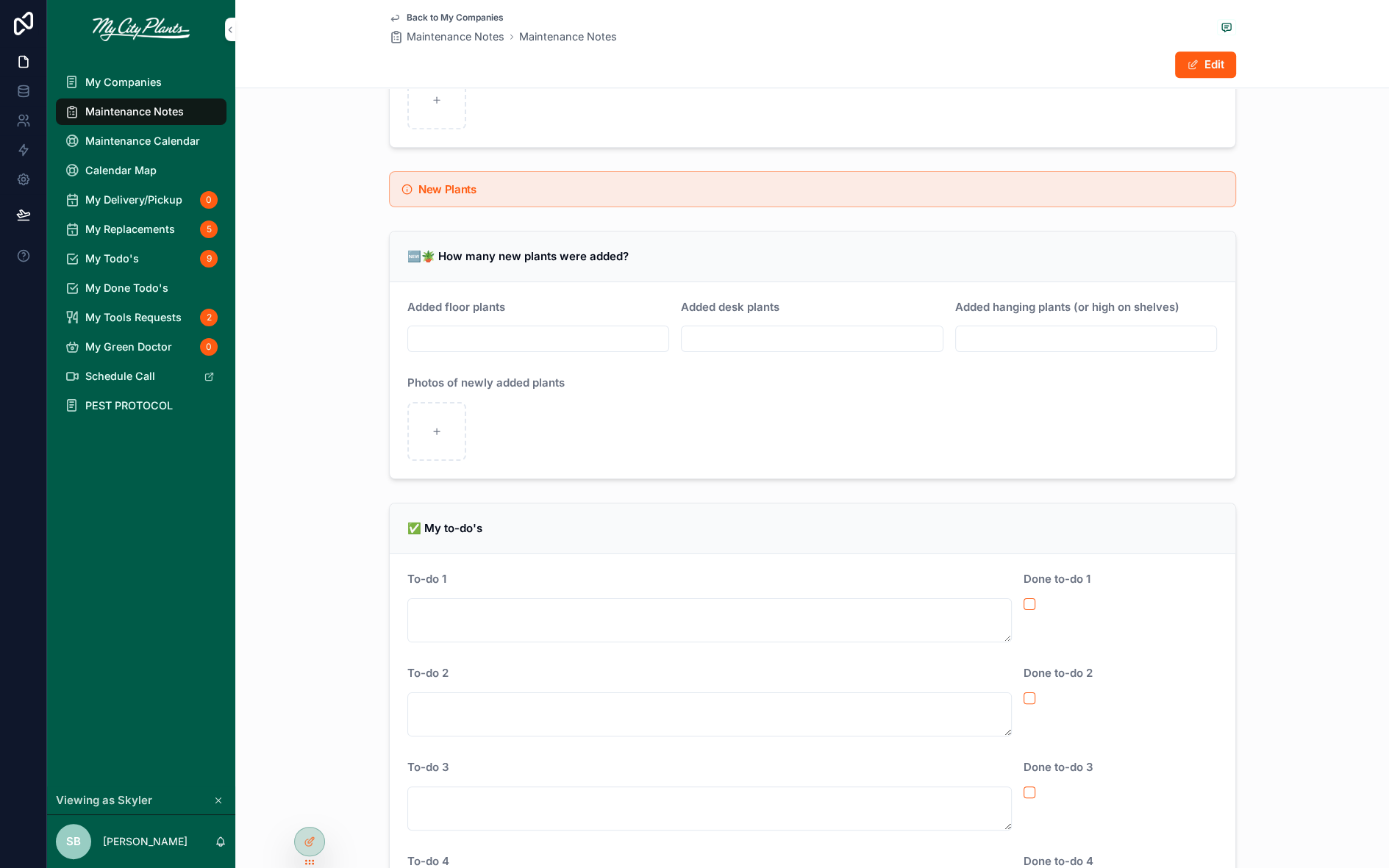
scroll to position [1371, 0]
click at [429, 606] on textarea "scrollable content" at bounding box center [709, 616] width 605 height 44
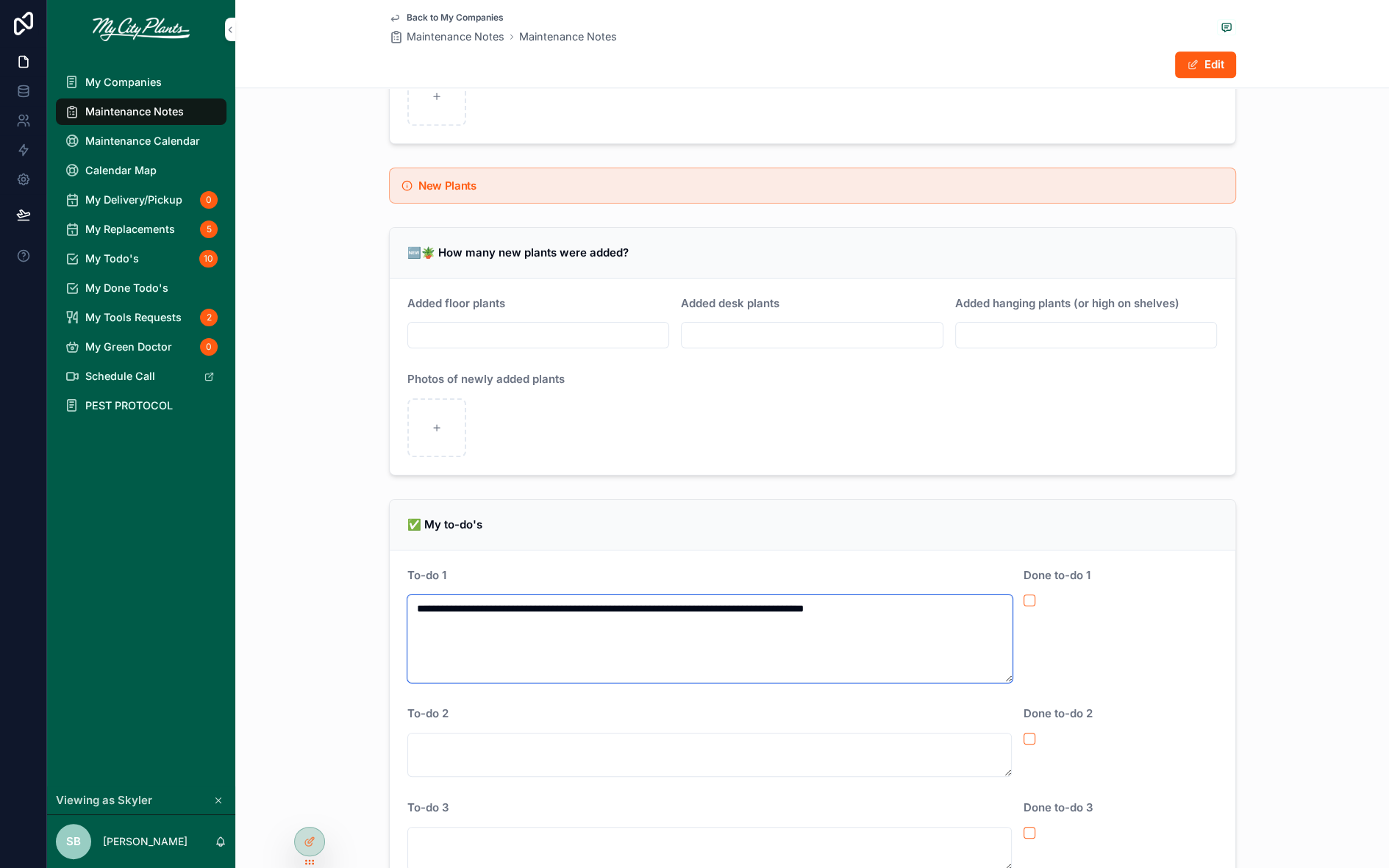
click at [419, 604] on textarea "**********" at bounding box center [709, 638] width 605 height 88
drag, startPoint x: 732, startPoint y: 602, endPoint x: 680, endPoint y: 602, distance: 52.0
click at [680, 602] on textarea "**********" at bounding box center [709, 638] width 605 height 88
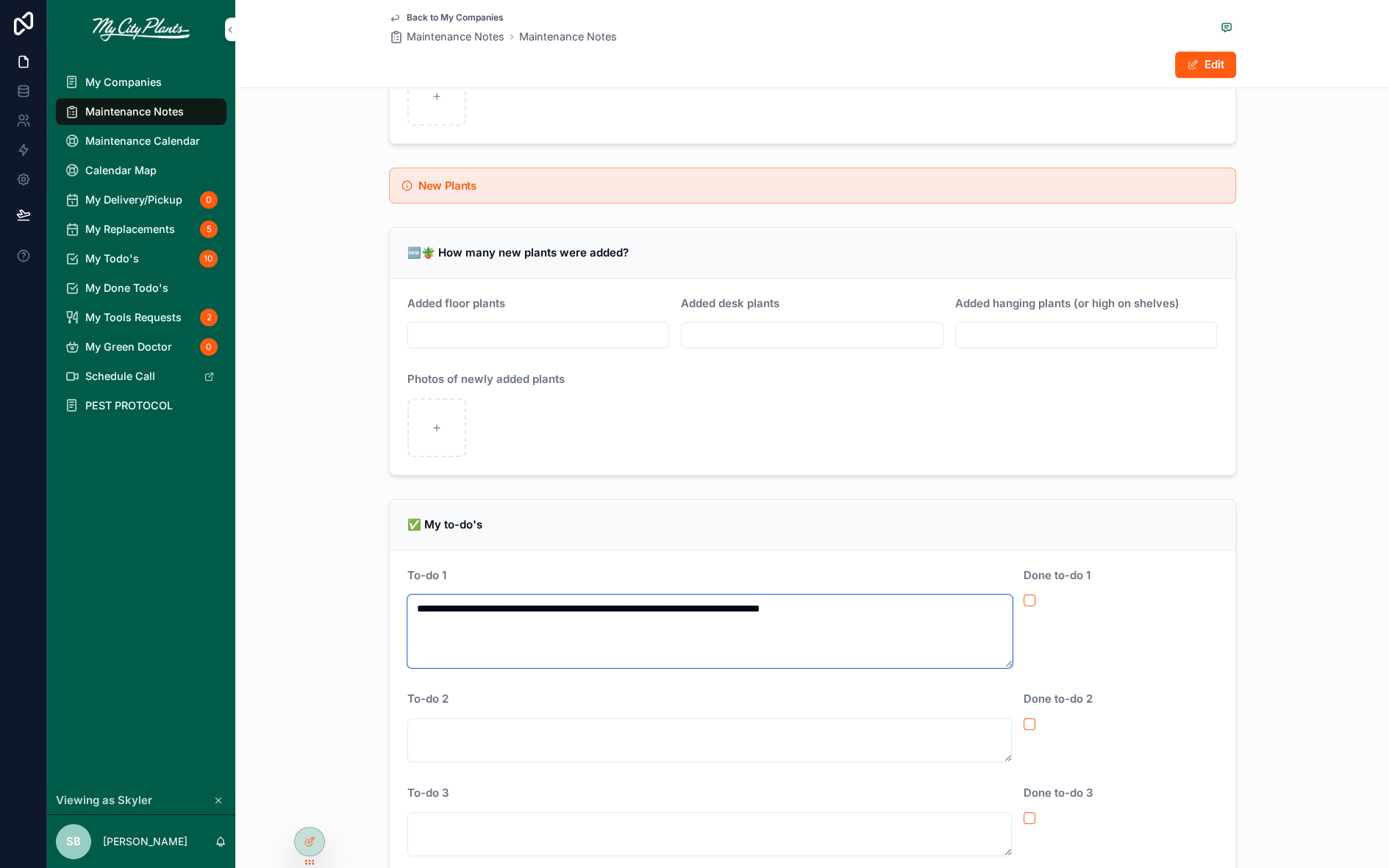
type textarea "**********"
click at [331, 578] on div "**********" at bounding box center [812, 781] width 1153 height 575
click at [129, 81] on span "My Companies" at bounding box center [123, 82] width 76 height 14
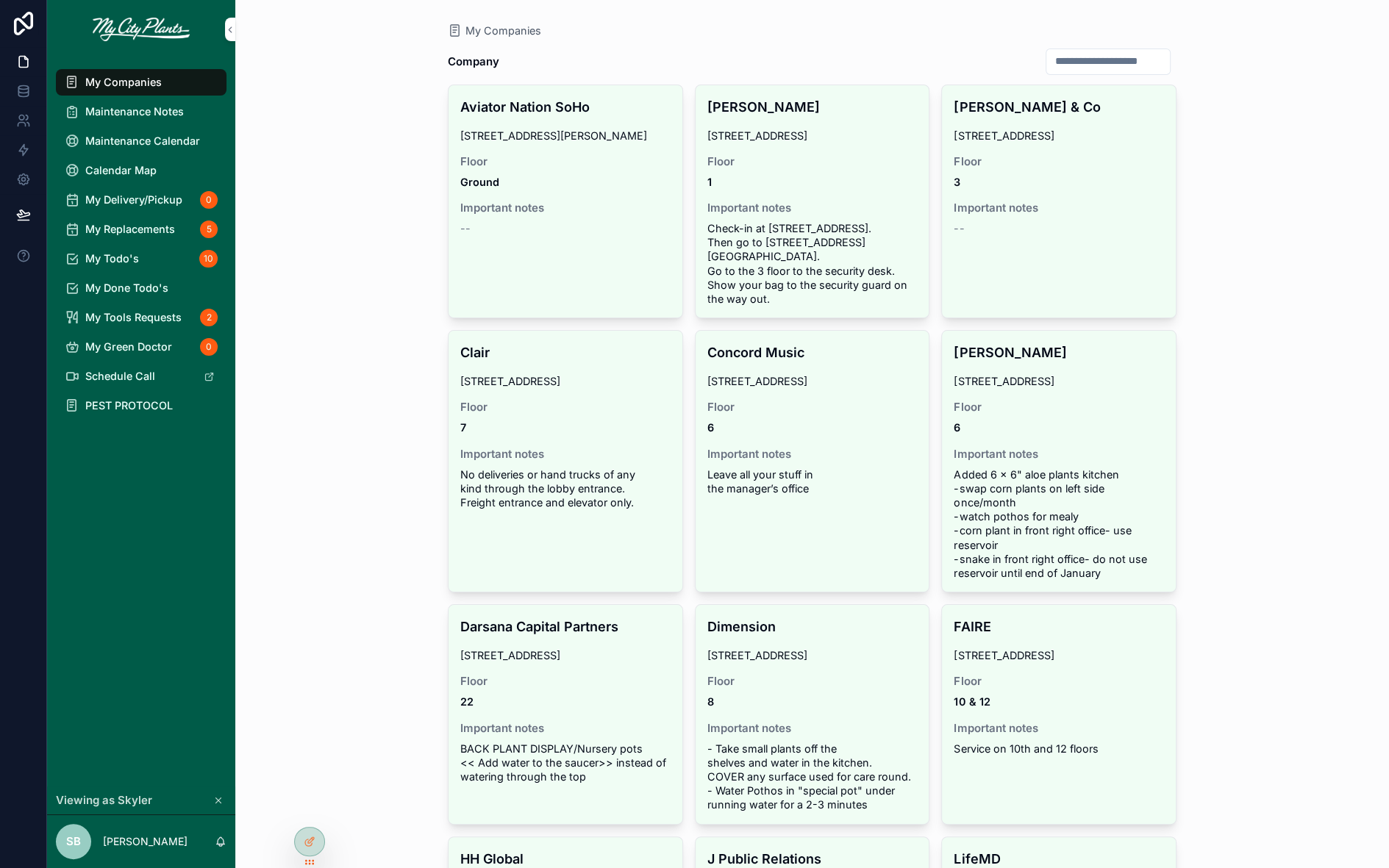
click at [98, 110] on span "Maintenance Notes" at bounding box center [135, 111] width 99 height 14
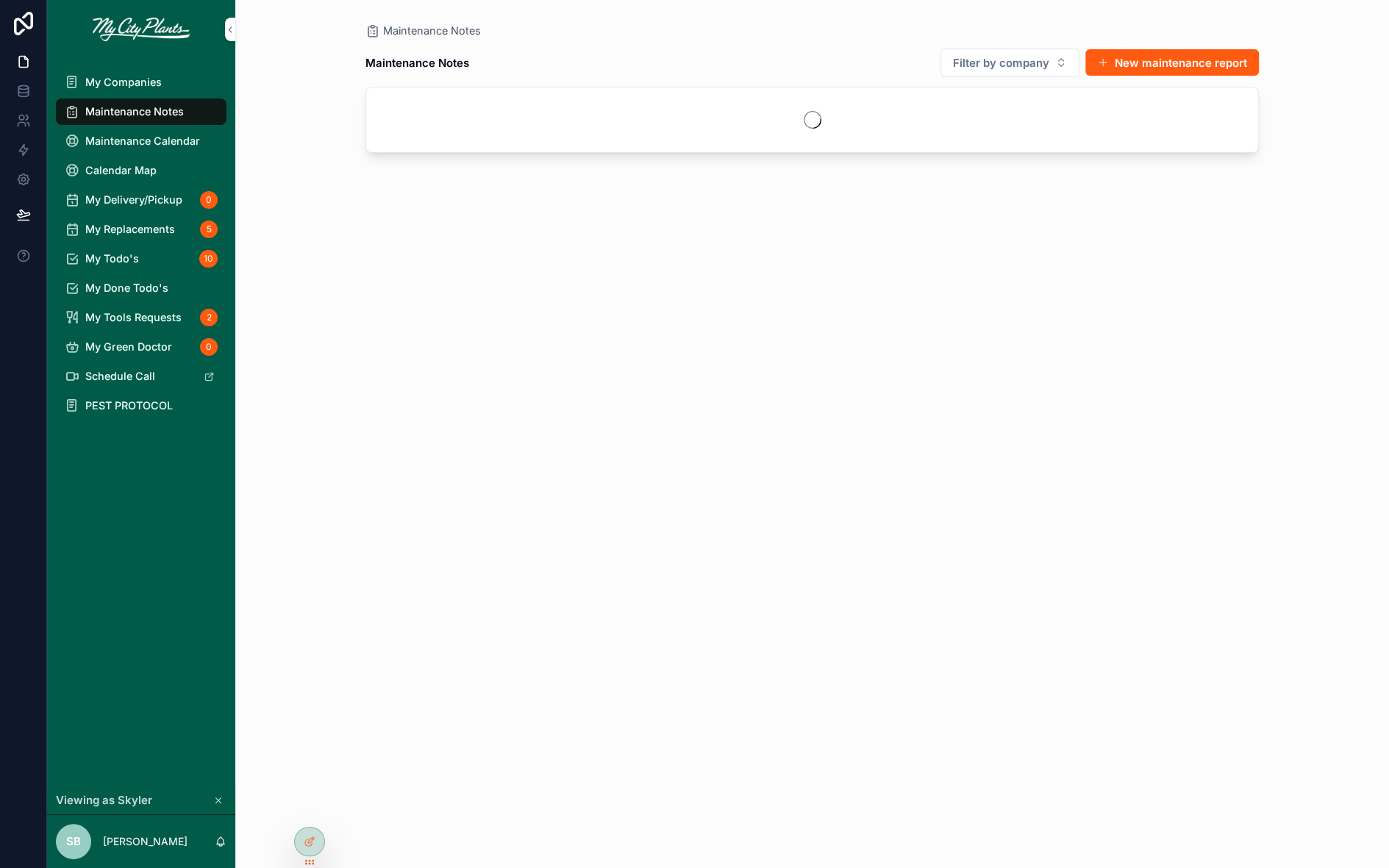
click at [1060, 62] on button "Filter by company" at bounding box center [1010, 63] width 139 height 28
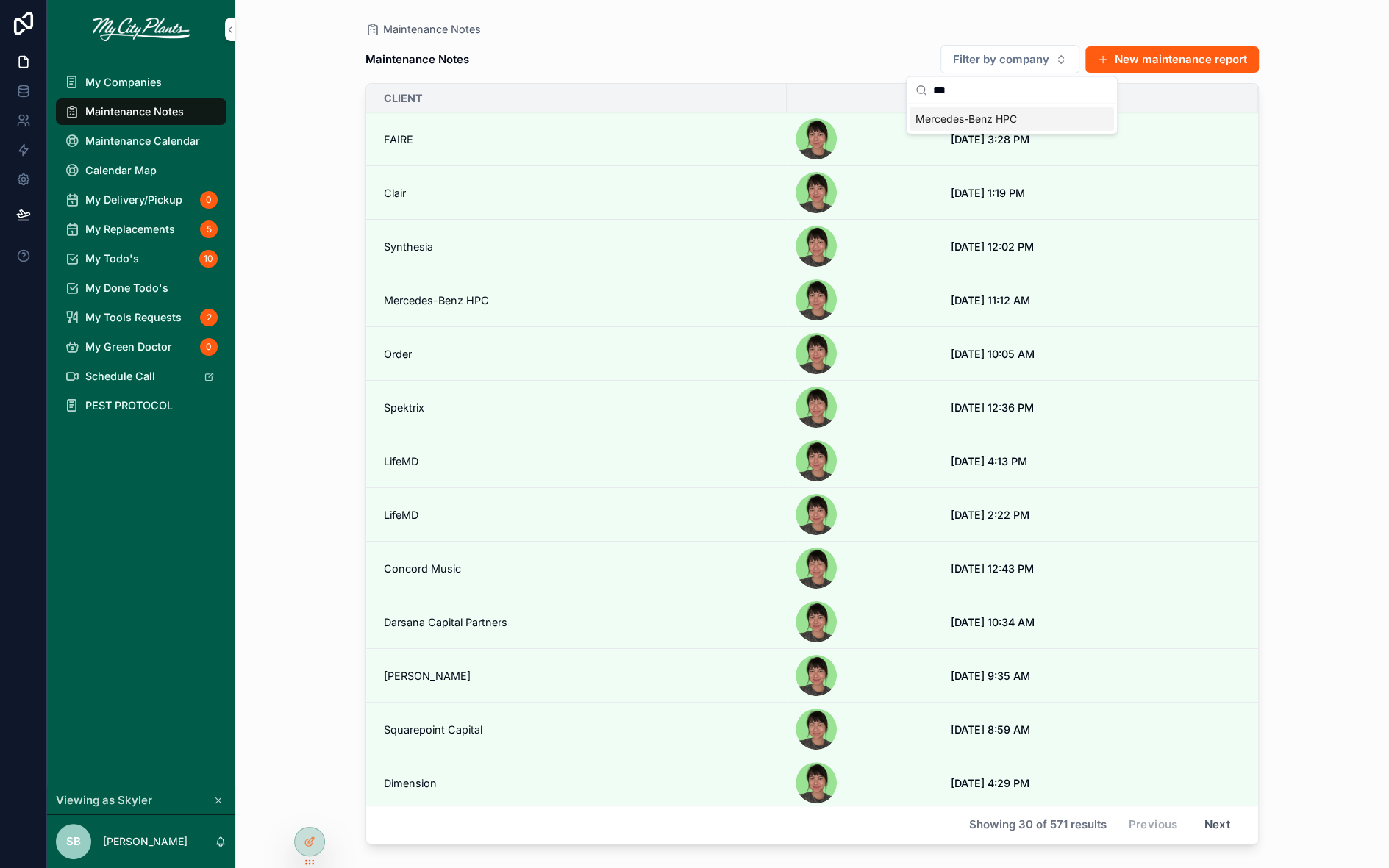
type input "***"
click at [972, 115] on span "Mercedes-Benz HPC" at bounding box center [966, 118] width 101 height 15
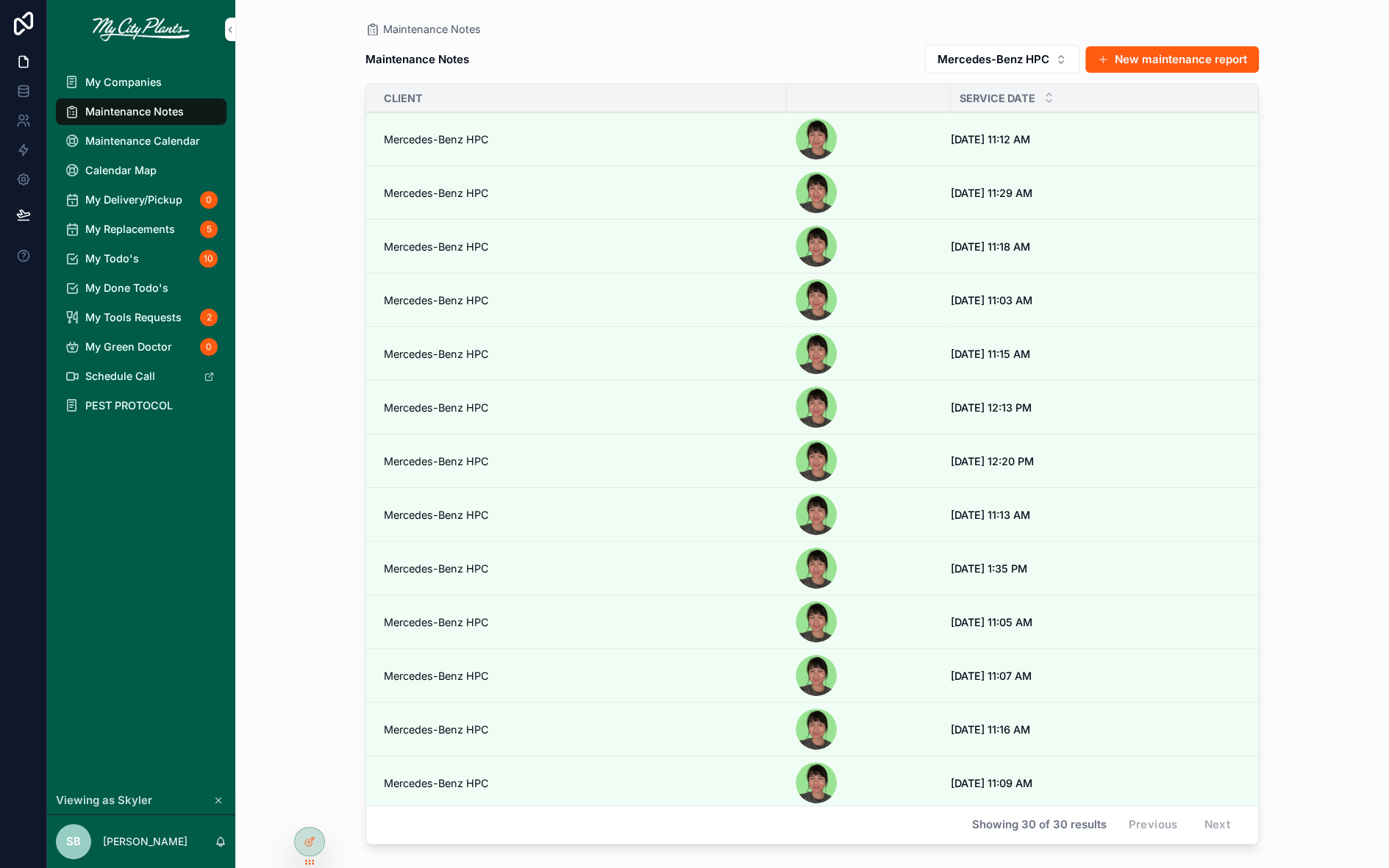
click at [428, 298] on span "Mercedes-Benz HPC" at bounding box center [436, 300] width 105 height 14
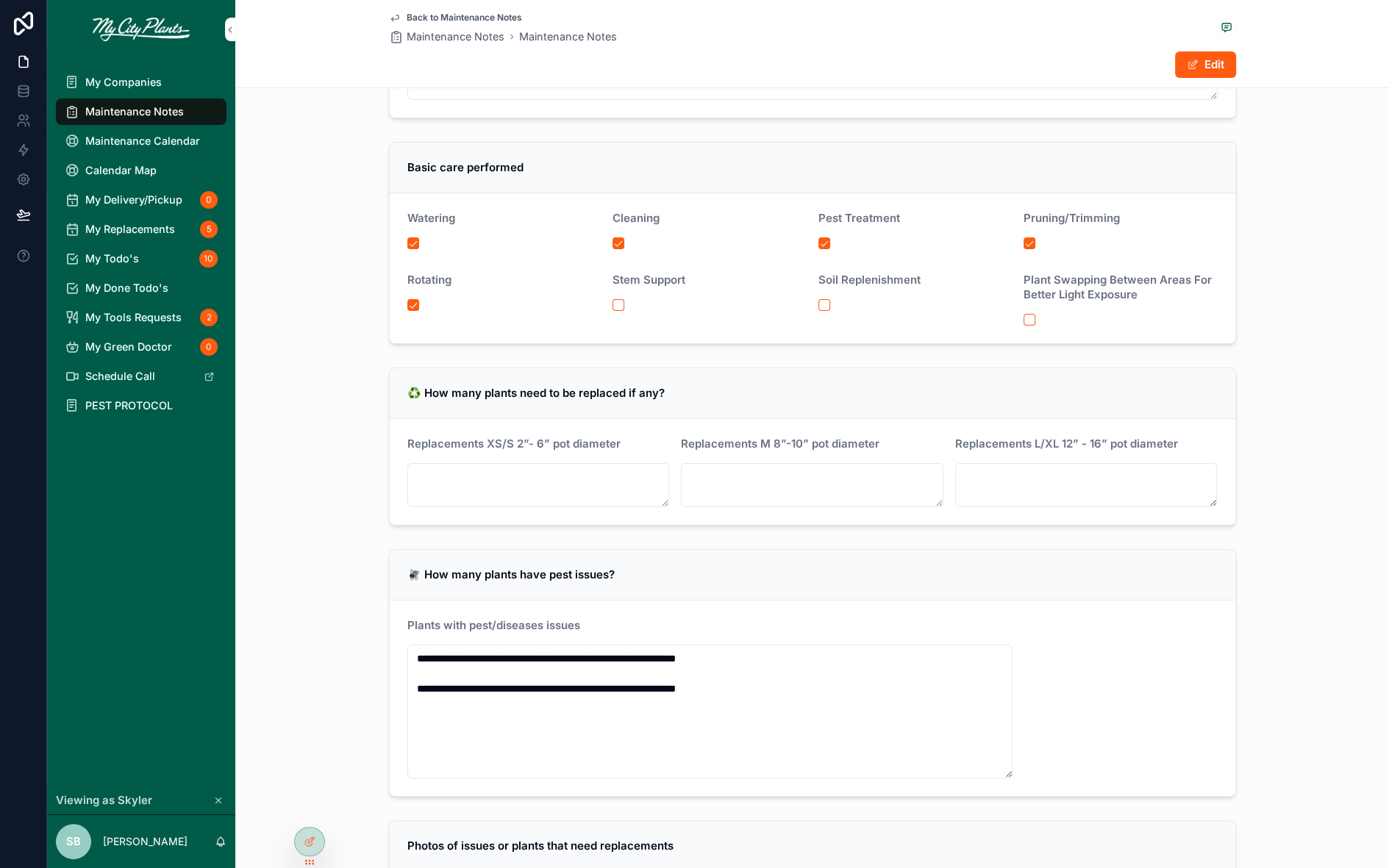
scroll to position [355, 0]
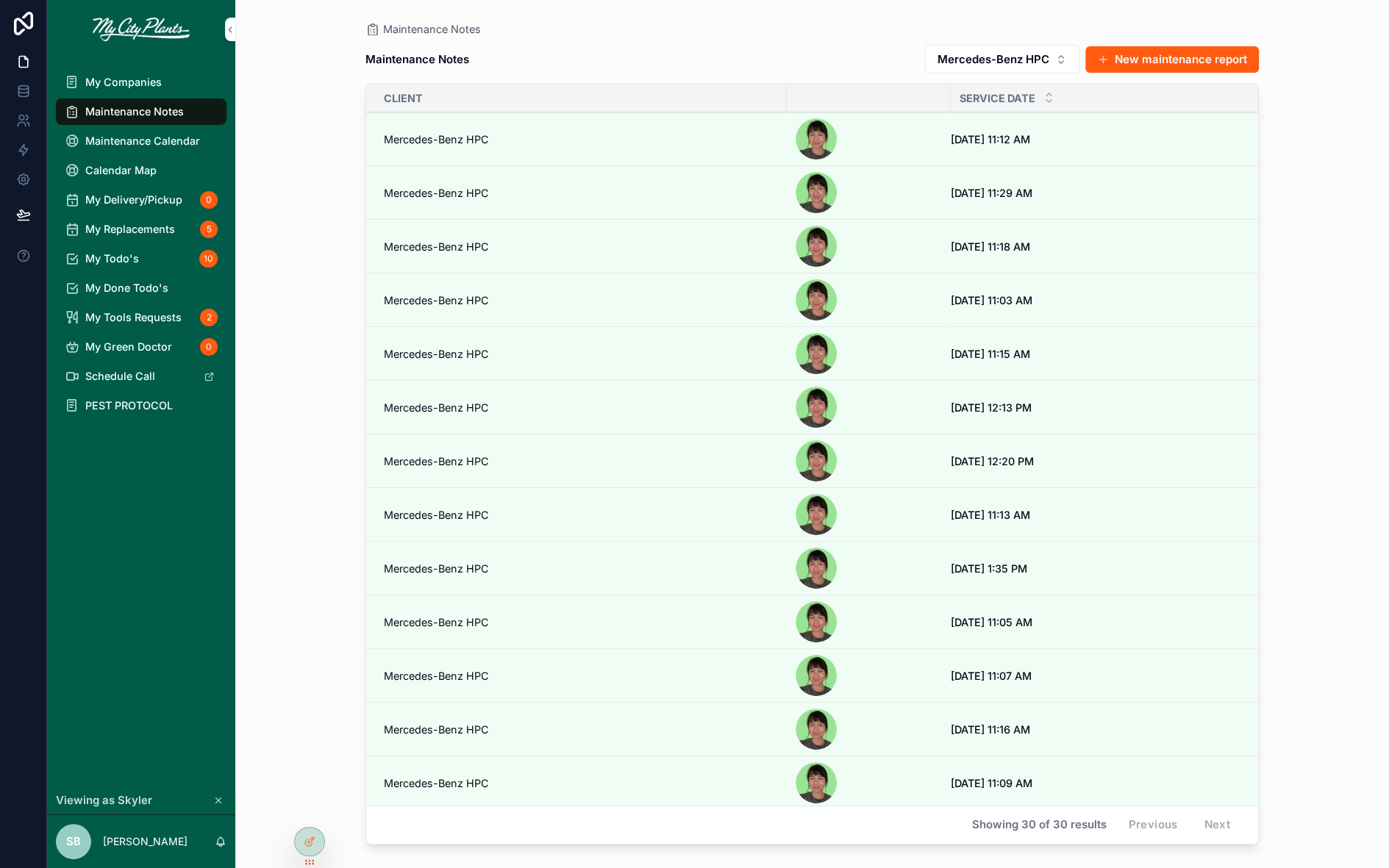
click at [438, 246] on span "Mercedes-Benz HPC" at bounding box center [436, 247] width 105 height 14
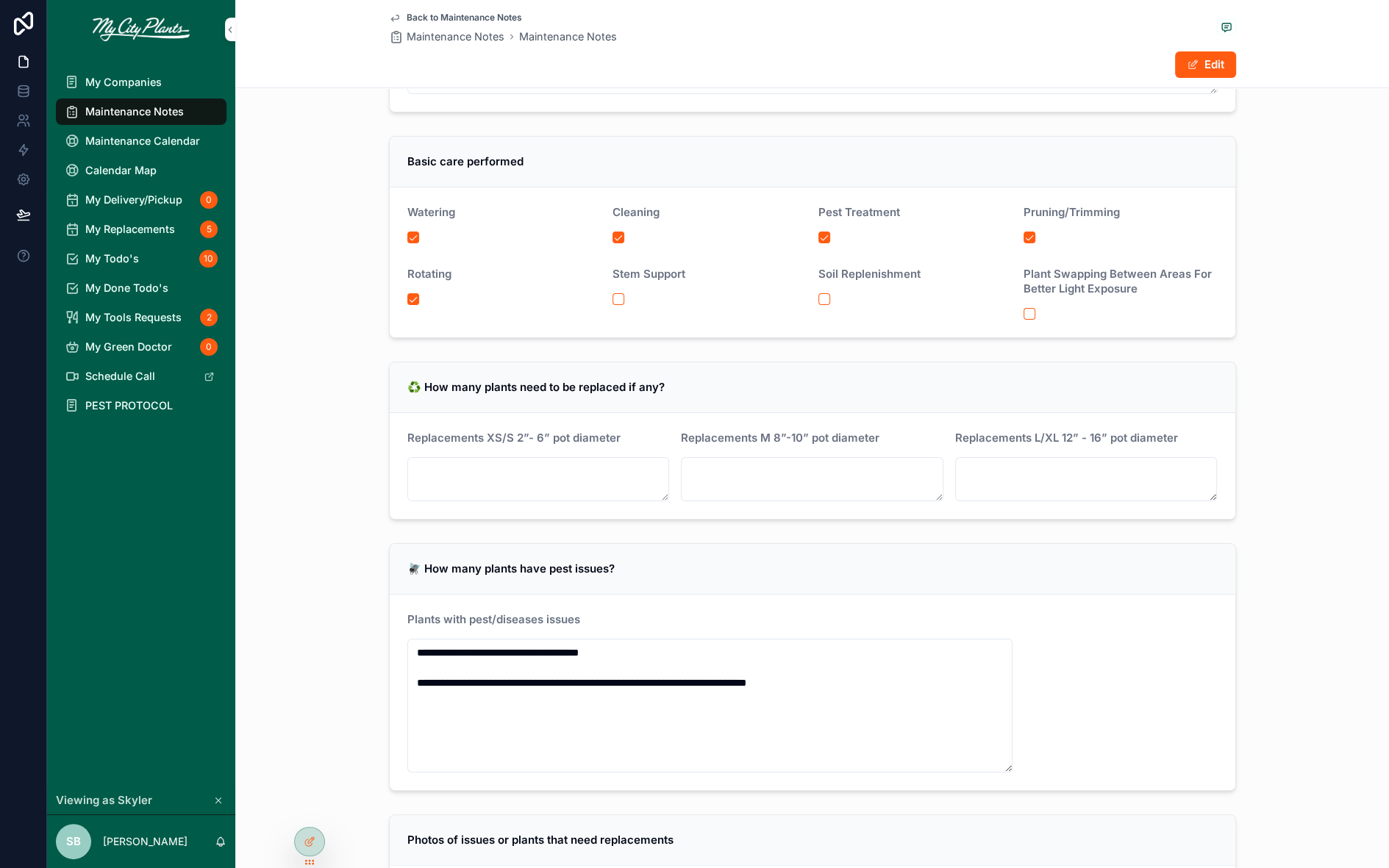
scroll to position [361, 0]
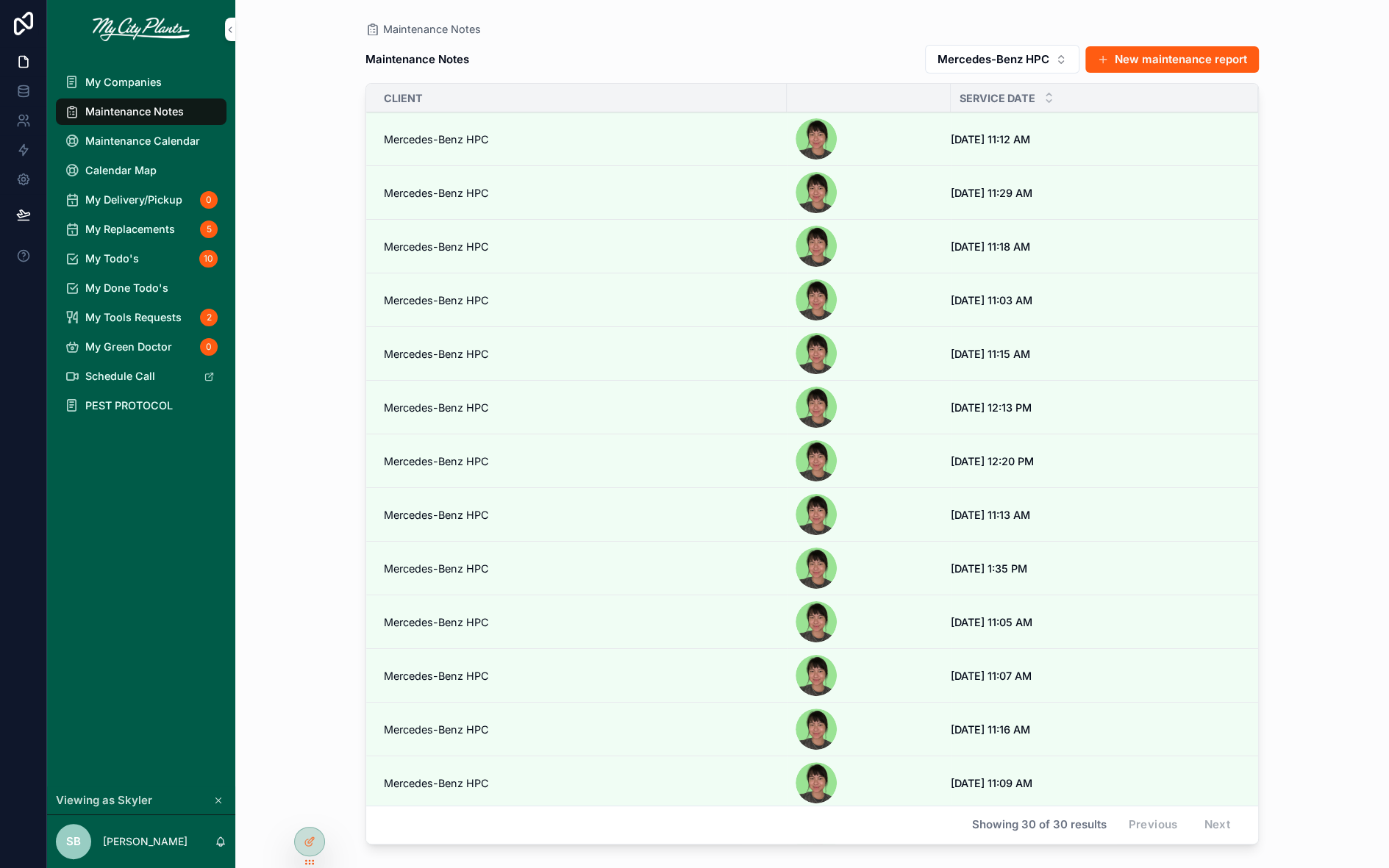
click at [411, 404] on span "Mercedes-Benz HPC" at bounding box center [436, 408] width 105 height 14
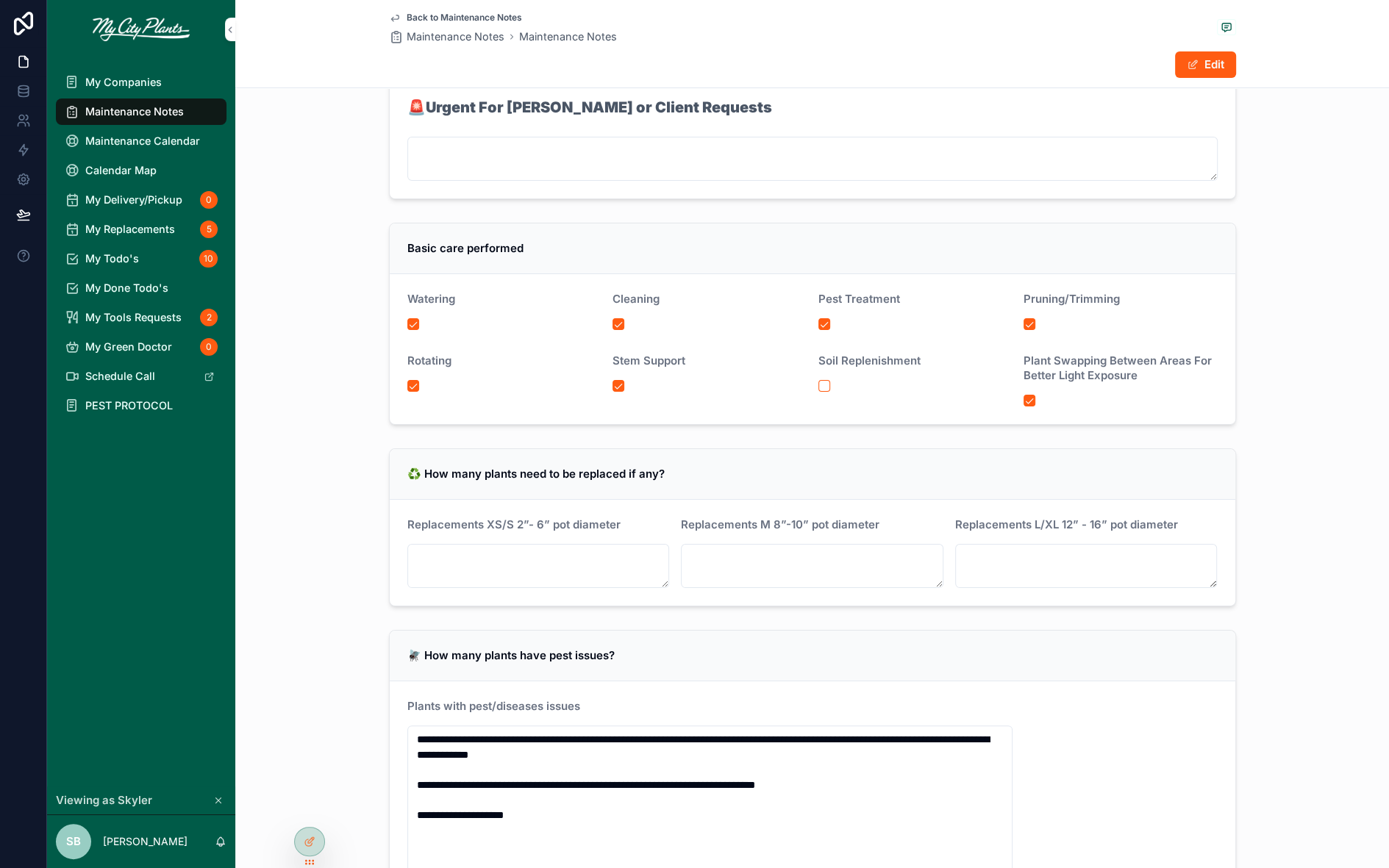
scroll to position [276, 0]
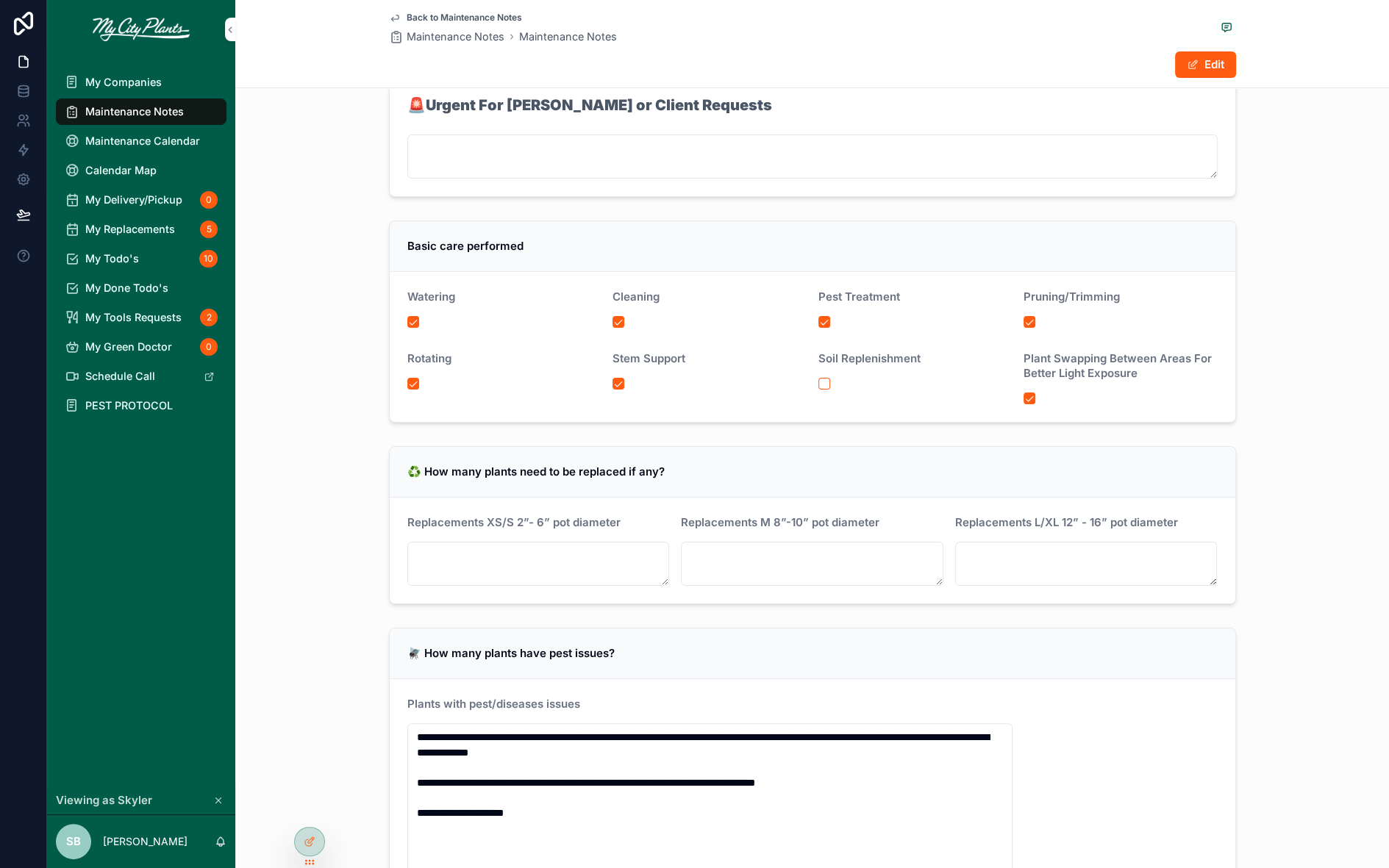
click at [136, 228] on span "My Replacements" at bounding box center [130, 229] width 90 height 14
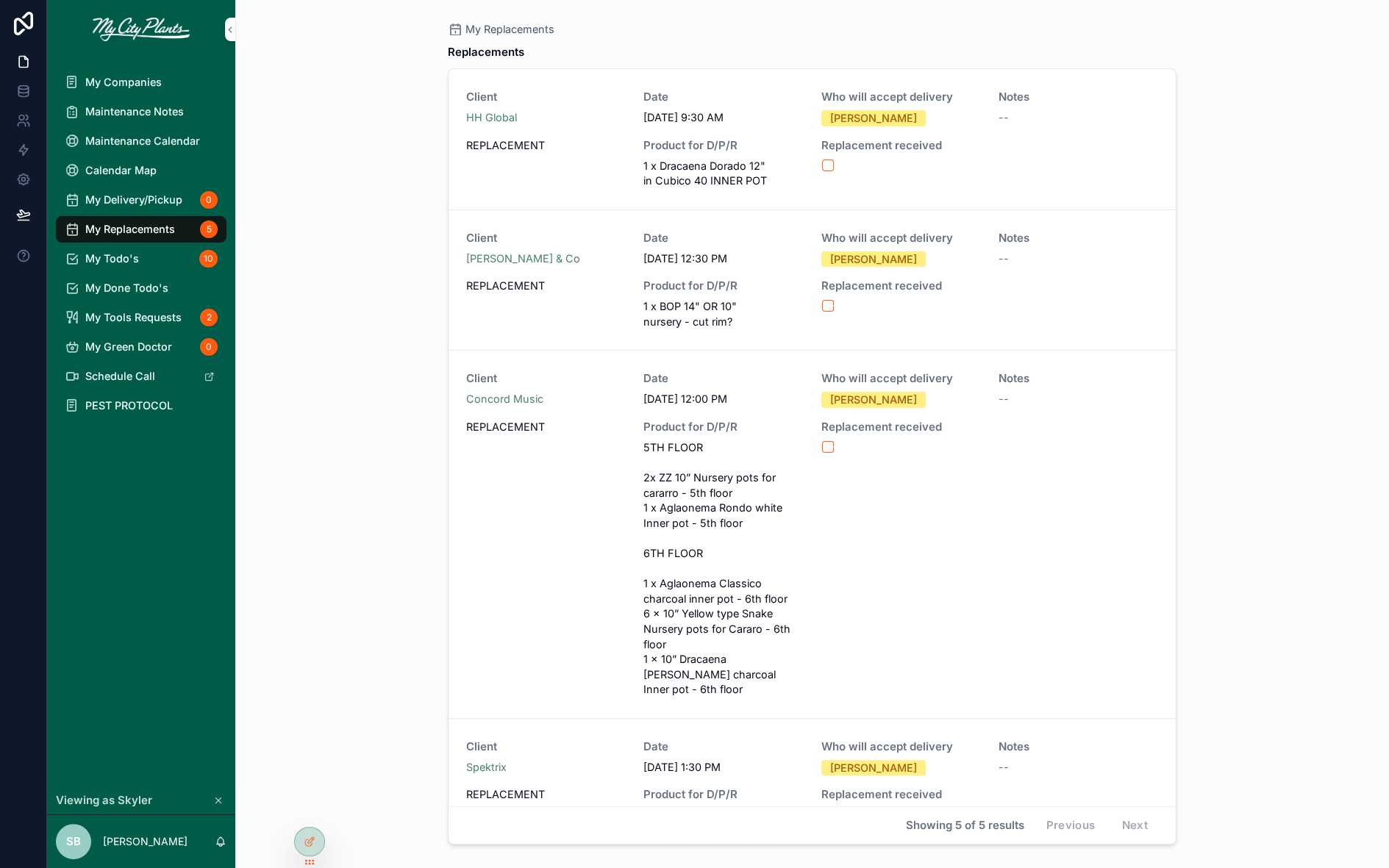
click at [127, 117] on span "Maintenance Notes" at bounding box center [135, 111] width 99 height 14
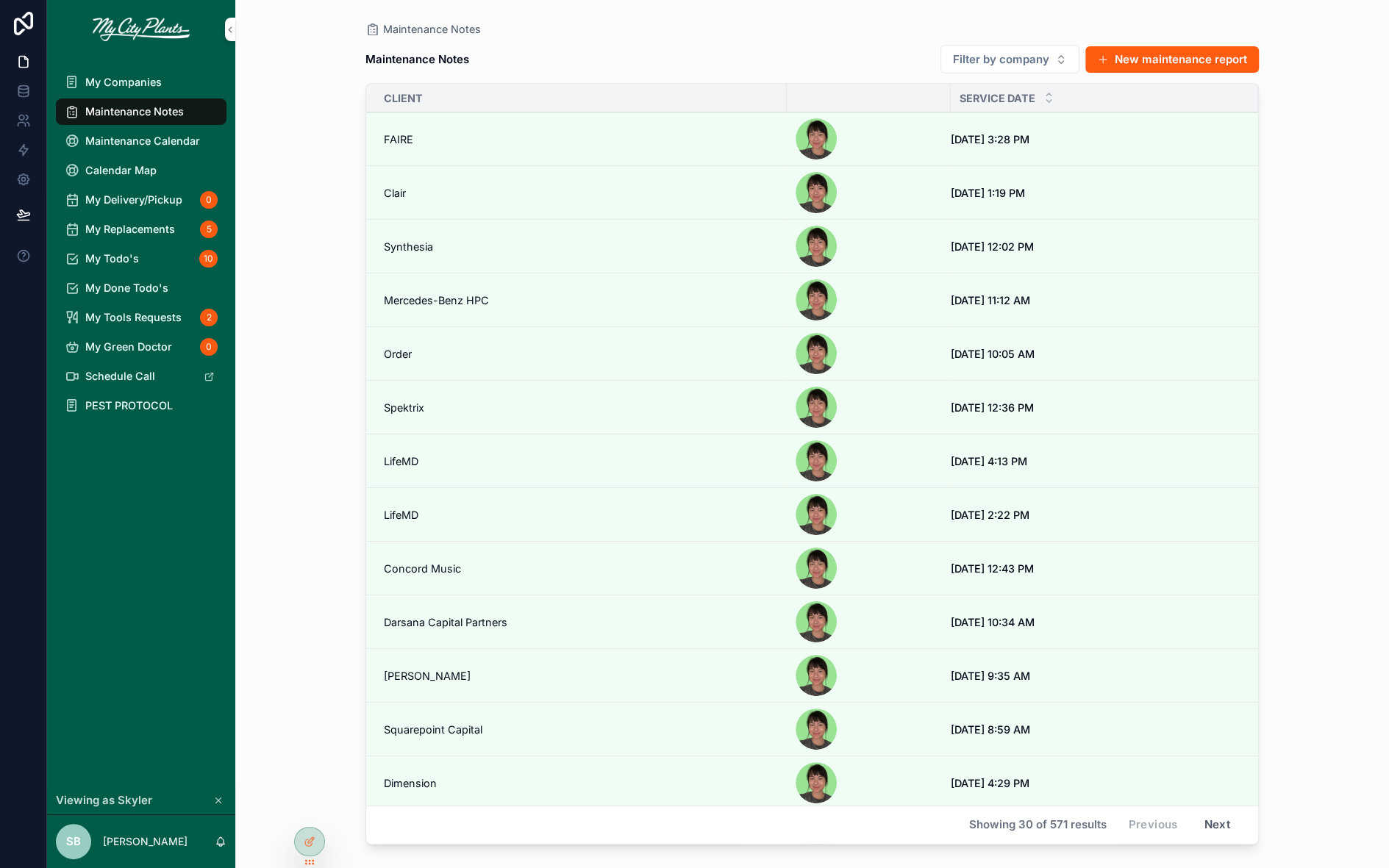
click at [1051, 68] on button "Filter by company" at bounding box center [1010, 58] width 139 height 28
type input "***"
click at [987, 123] on span "Mercedes-Benz HPC" at bounding box center [966, 118] width 101 height 15
click at [467, 189] on span "Mercedes-Benz HPC" at bounding box center [436, 193] width 105 height 14
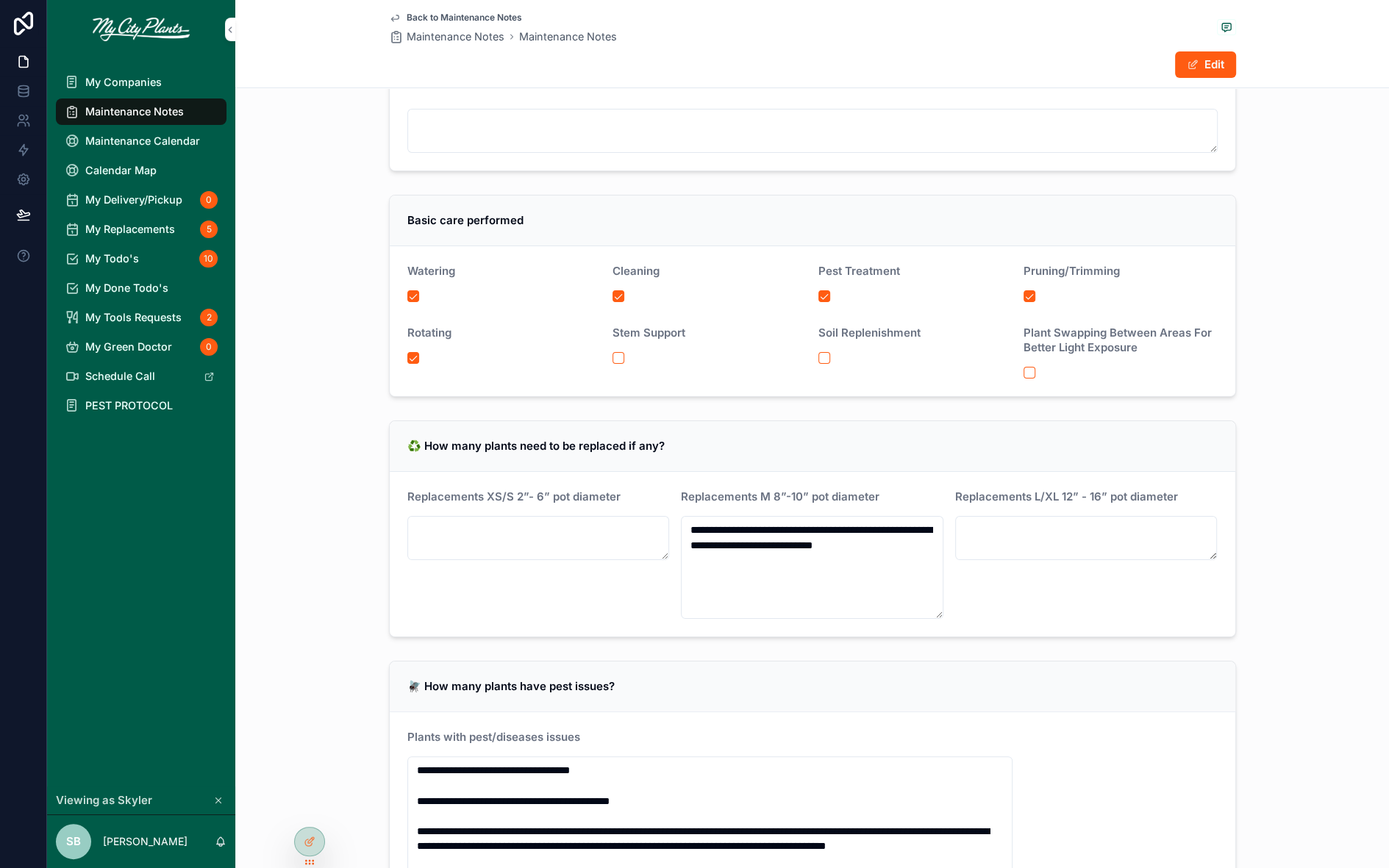
scroll to position [314, 0]
